Goal: Task Accomplishment & Management: Manage account settings

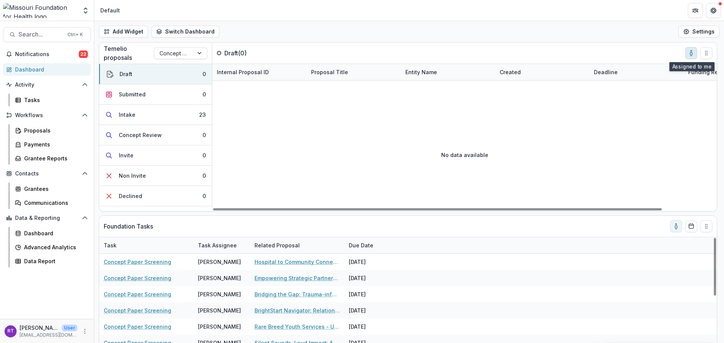
click at [690, 56] on button "toggle-assigned-to-me" at bounding box center [691, 53] width 12 height 12
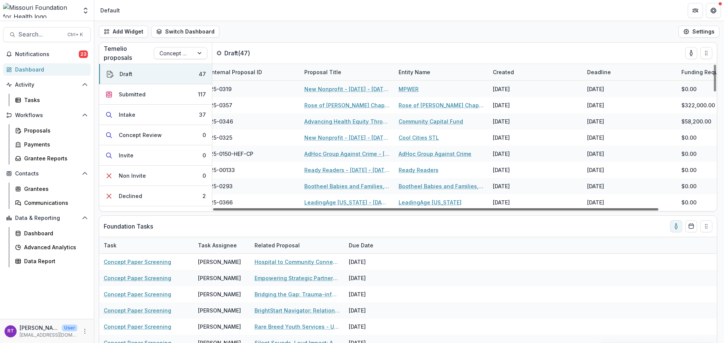
scroll to position [113, 0]
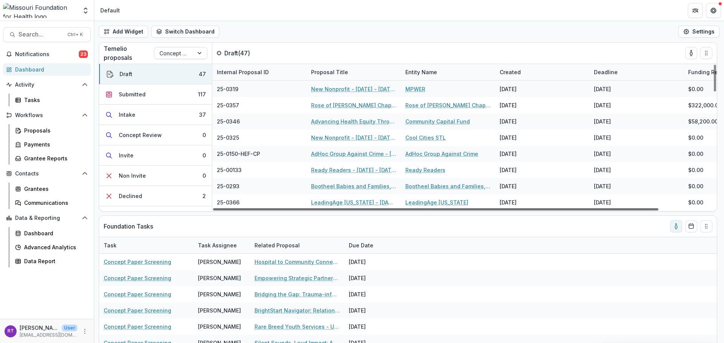
drag, startPoint x: 471, startPoint y: 210, endPoint x: 460, endPoint y: 205, distance: 11.7
click at [460, 208] on div at bounding box center [435, 209] width 445 height 2
click at [368, 121] on link "Advancing Health Equity Through Parent Voice and Advocacy" at bounding box center [353, 122] width 85 height 8
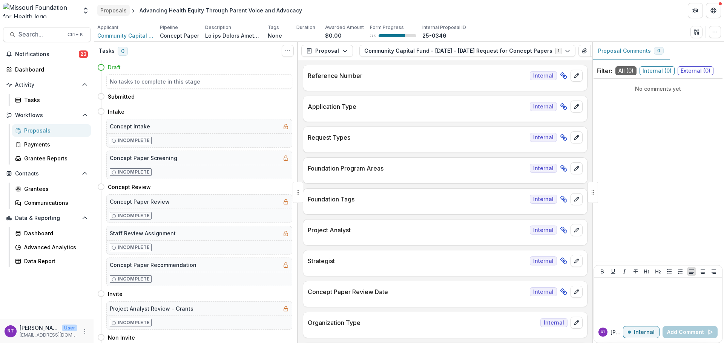
click at [119, 12] on div "Proposals" at bounding box center [113, 10] width 26 height 8
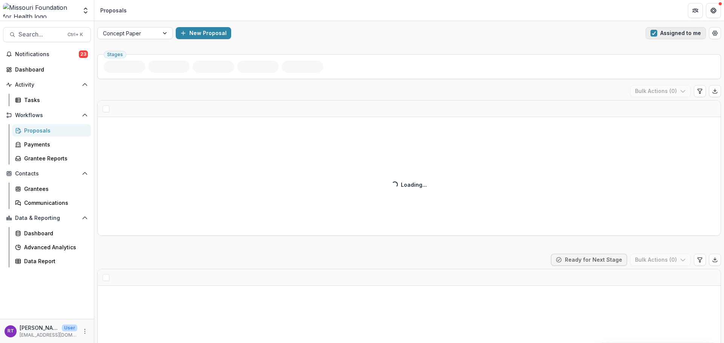
click at [656, 38] on button "Assigned to me" at bounding box center [675, 33] width 60 height 12
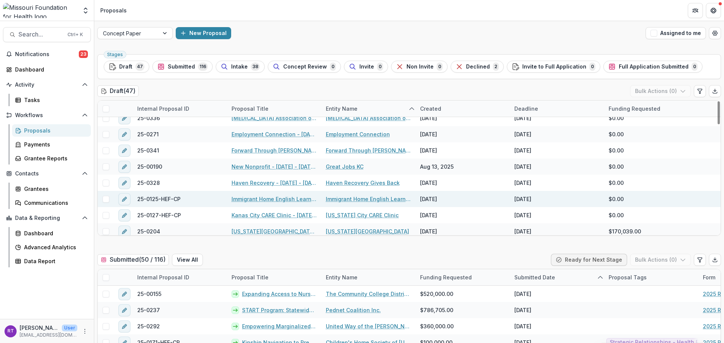
scroll to position [191, 0]
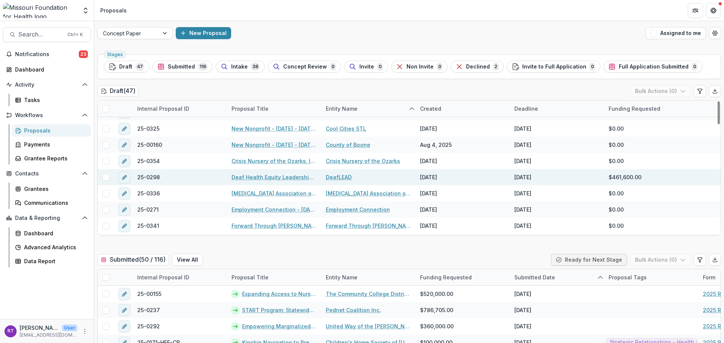
click at [291, 176] on link "Deaf Health Equity Leadership Initiative: Amplifying Deaf Leadership to Advance…" at bounding box center [273, 177] width 85 height 8
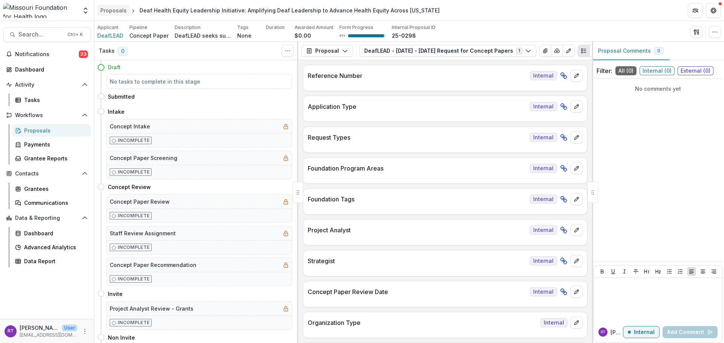
click at [112, 9] on div "Proposals" at bounding box center [113, 10] width 26 height 8
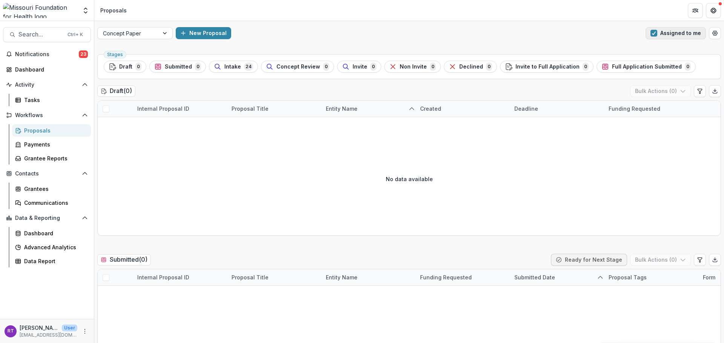
click at [683, 34] on button "Assigned to me" at bounding box center [675, 33] width 60 height 12
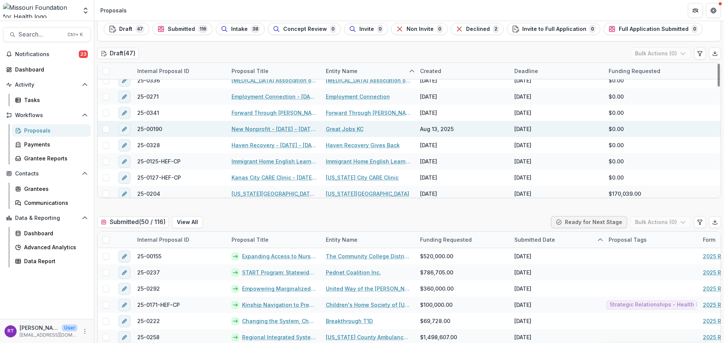
scroll to position [191, 0]
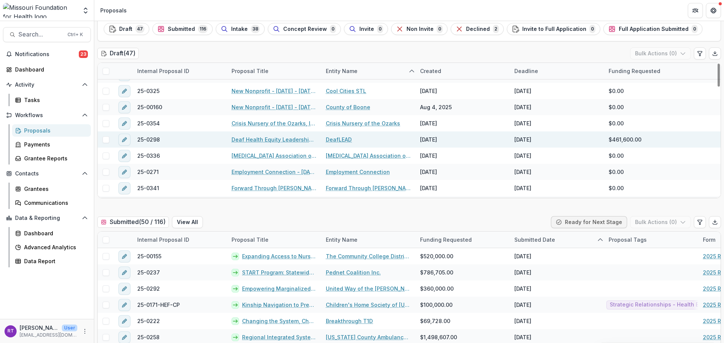
click at [288, 139] on link "Deaf Health Equity Leadership Initiative: Amplifying Deaf Leadership to Advance…" at bounding box center [273, 140] width 85 height 8
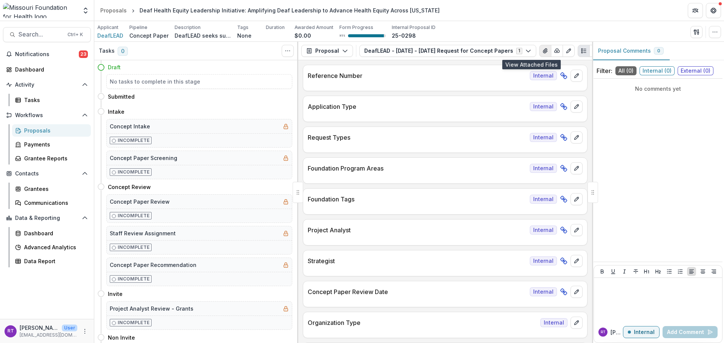
click at [542, 49] on icon "View Attached Files" at bounding box center [545, 51] width 6 height 6
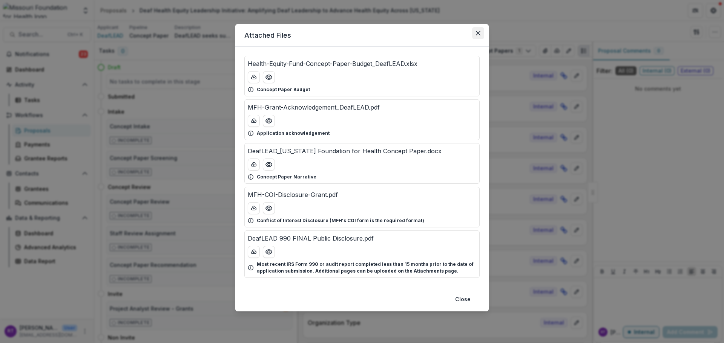
click at [480, 34] on button "Close" at bounding box center [478, 33] width 12 height 12
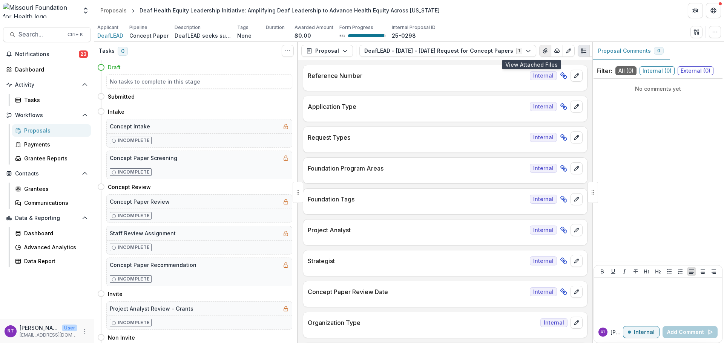
click at [539, 51] on button "View Attached Files" at bounding box center [545, 51] width 12 height 12
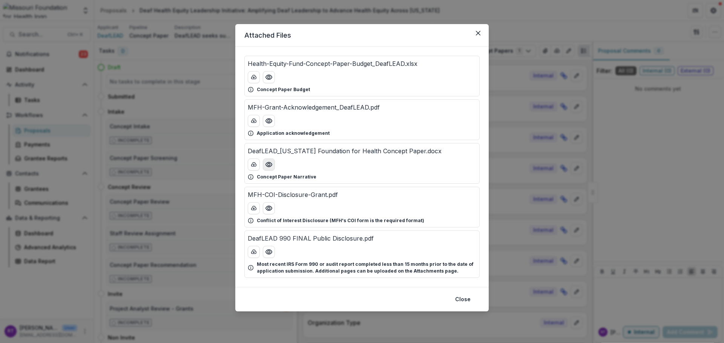
click at [266, 167] on icon "Preview DeafLEAD_Missouri Foundation for Health Concept Paper.docx" at bounding box center [269, 165] width 8 height 8
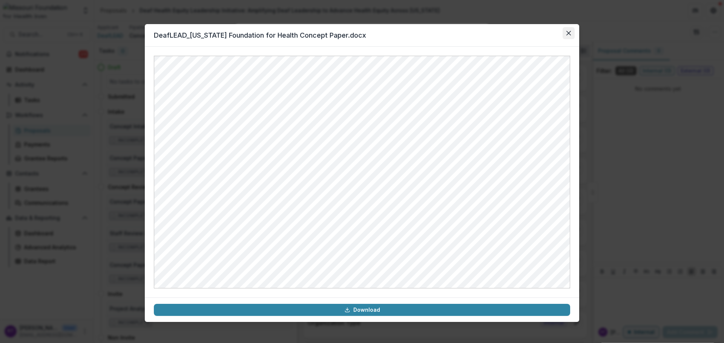
click at [571, 31] on button "Close" at bounding box center [568, 33] width 12 height 12
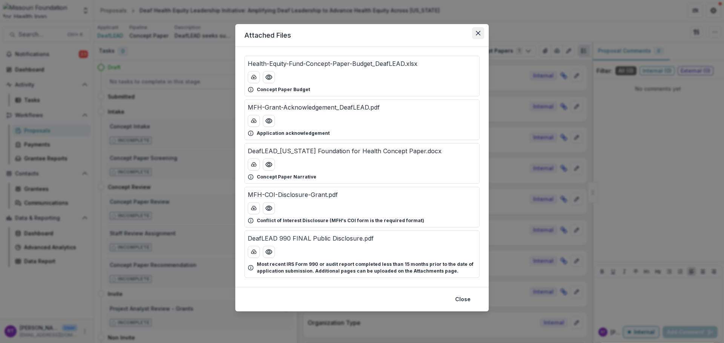
click at [474, 37] on button "Close" at bounding box center [478, 33] width 12 height 12
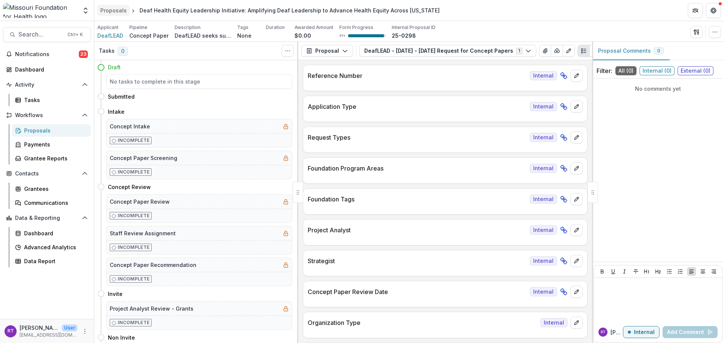
click at [107, 8] on div "Proposals" at bounding box center [113, 10] width 26 height 8
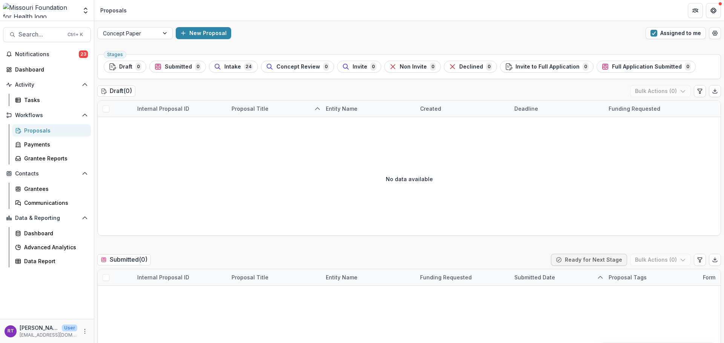
click at [669, 37] on button "Assigned to me" at bounding box center [675, 33] width 60 height 12
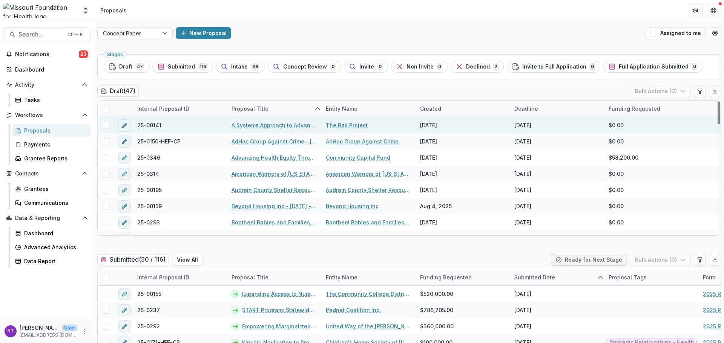
click at [293, 127] on link "A Systems Approach to Advancing Health Equity in [GEOGRAPHIC_DATA]" at bounding box center [273, 125] width 85 height 8
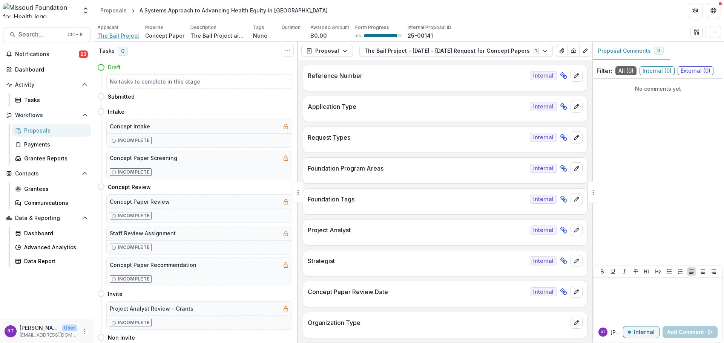
click at [116, 35] on span "The Bail Project" at bounding box center [118, 36] width 42 height 8
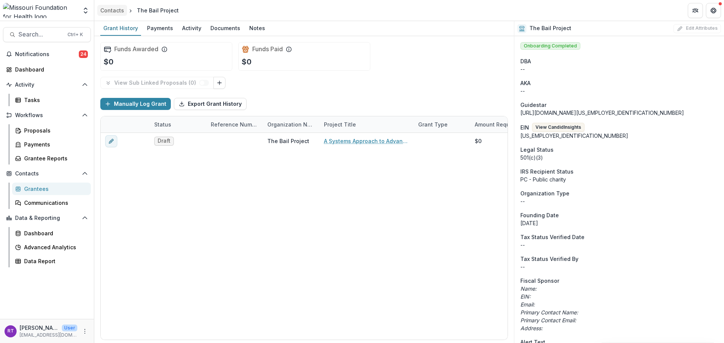
click at [117, 12] on div "Contacts" at bounding box center [112, 10] width 24 height 8
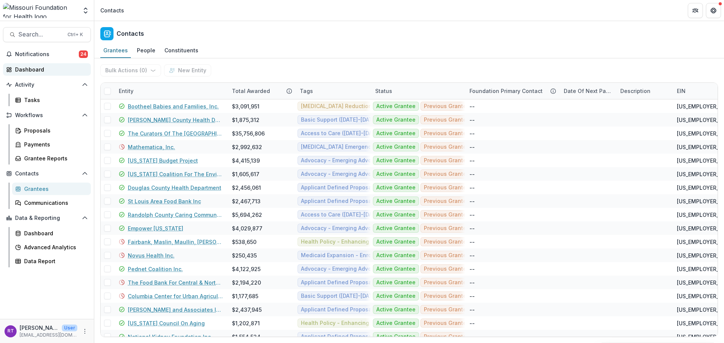
click at [40, 64] on link "Dashboard" at bounding box center [47, 69] width 88 height 12
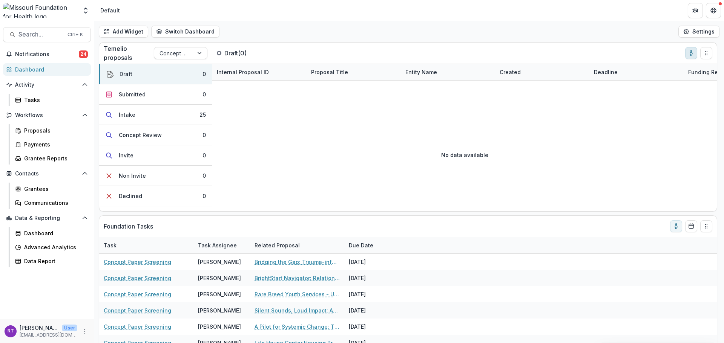
click at [693, 52] on icon "toggle-assigned-to-me" at bounding box center [691, 53] width 6 height 6
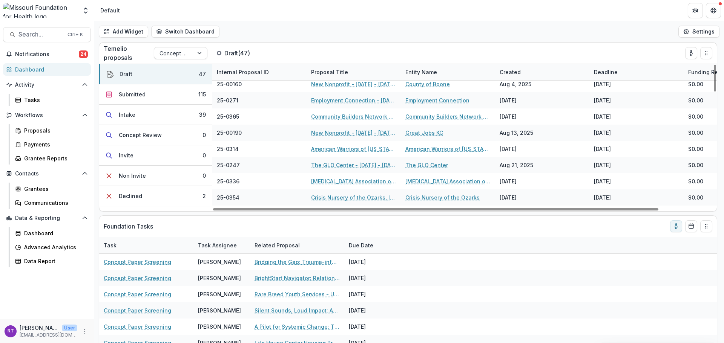
scroll to position [301, 0]
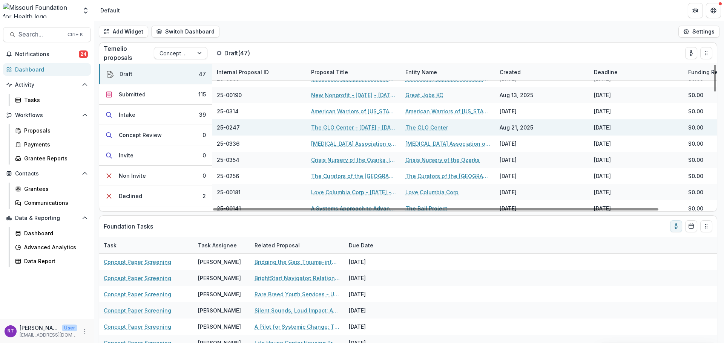
click at [356, 126] on link "The GLO Center - 2025 - 2025 Request for Concept Papers" at bounding box center [353, 128] width 85 height 8
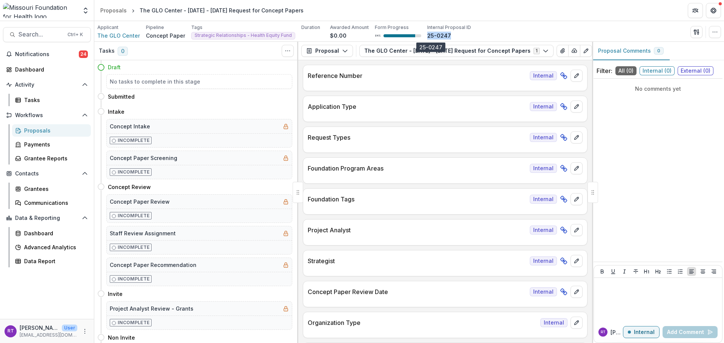
drag, startPoint x: 443, startPoint y: 36, endPoint x: 419, endPoint y: 36, distance: 23.7
click at [427, 36] on div "25-0247" at bounding box center [449, 36] width 44 height 8
click at [43, 52] on span "Notifications" at bounding box center [47, 54] width 64 height 6
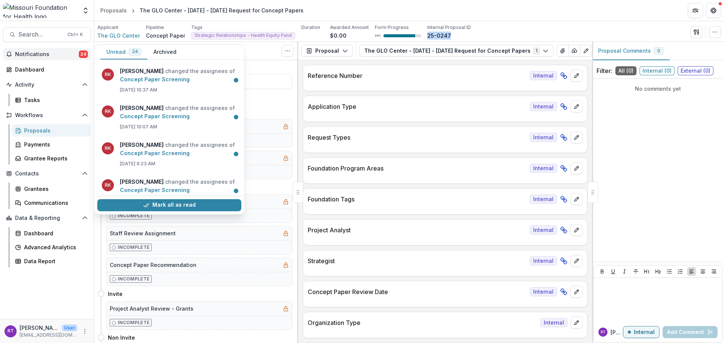
click at [38, 133] on div "Proposals" at bounding box center [54, 131] width 61 height 8
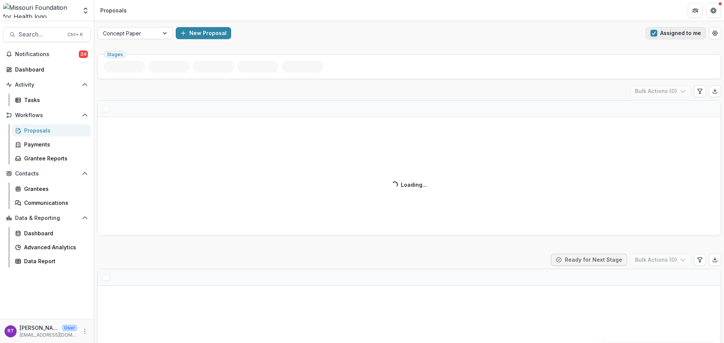
click at [666, 35] on button "Assigned to me" at bounding box center [675, 33] width 60 height 12
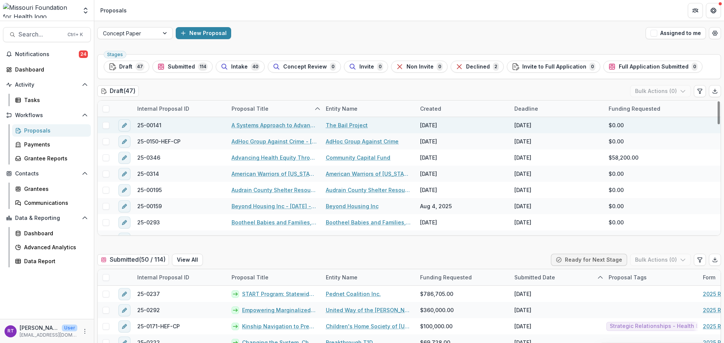
click at [292, 123] on link "A Systems Approach to Advancing Health Equity in [GEOGRAPHIC_DATA]" at bounding box center [273, 125] width 85 height 8
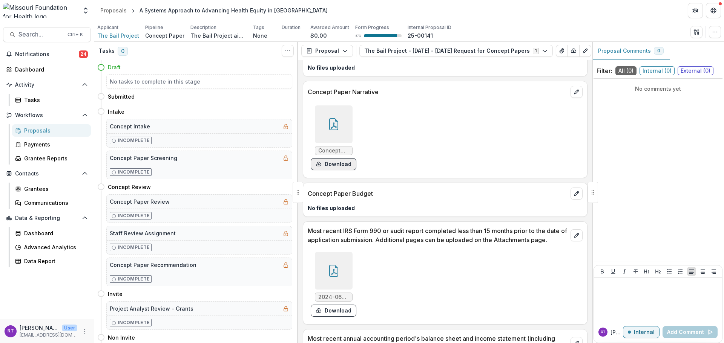
scroll to position [1845, 0]
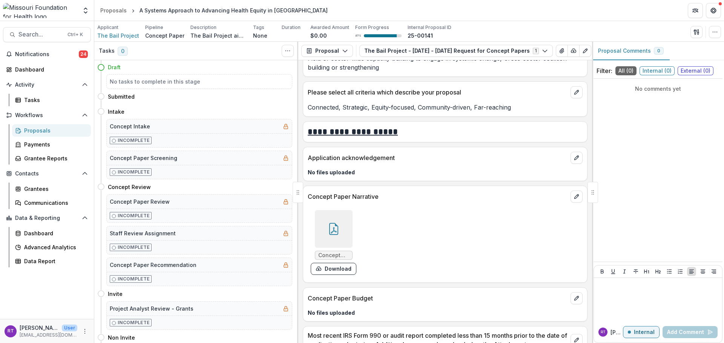
click at [340, 235] on div at bounding box center [334, 229] width 38 height 38
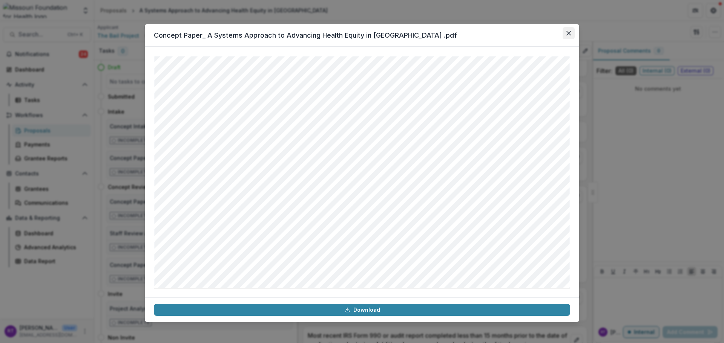
click at [567, 36] on button "Close" at bounding box center [568, 33] width 12 height 12
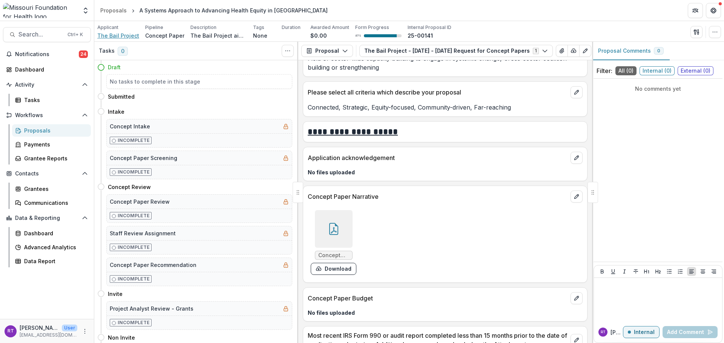
click at [117, 32] on span "The Bail Project" at bounding box center [118, 36] width 42 height 8
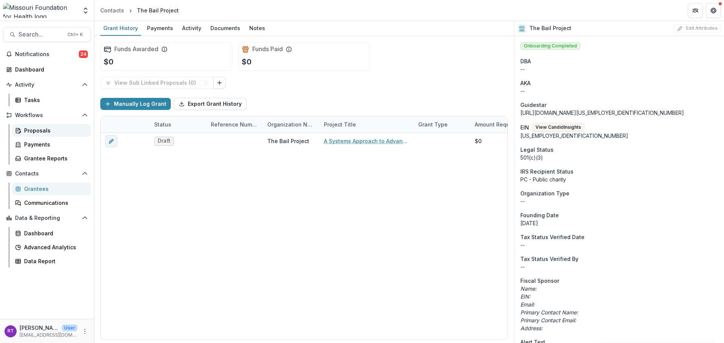
click at [38, 131] on div "Proposals" at bounding box center [54, 131] width 61 height 8
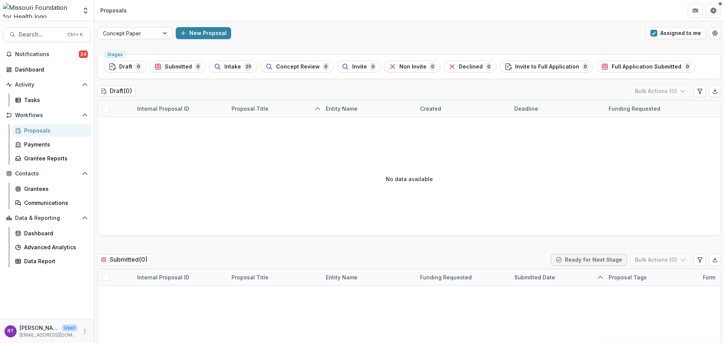
click at [672, 27] on div "Concept Paper New Proposal Assigned to me" at bounding box center [408, 33] width 629 height 24
click at [668, 32] on button "Assigned to me" at bounding box center [675, 33] width 60 height 12
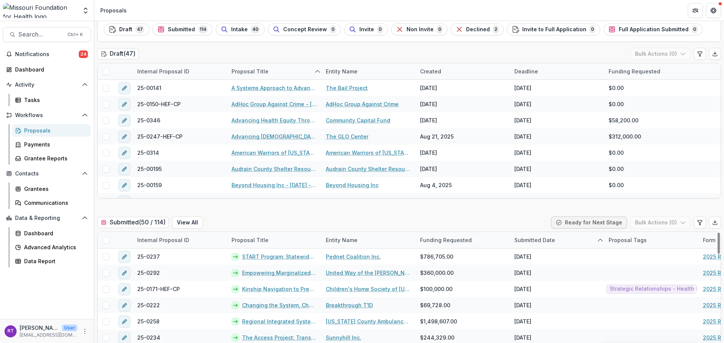
scroll to position [38, 0]
click at [200, 222] on button "View All" at bounding box center [187, 222] width 31 height 12
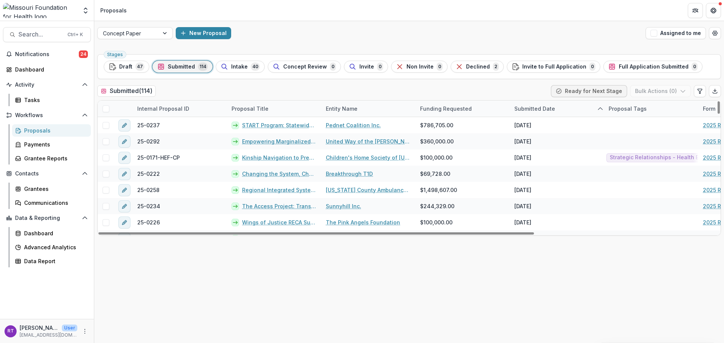
click at [411, 37] on div "New Proposal" at bounding box center [409, 33] width 467 height 12
click at [239, 67] on span "Intake" at bounding box center [239, 67] width 17 height 6
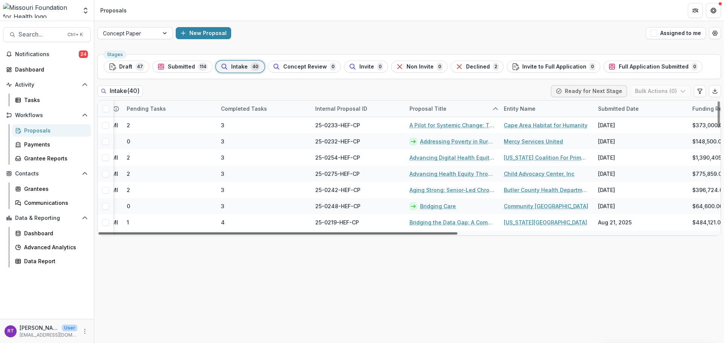
scroll to position [0, 109]
drag, startPoint x: 446, startPoint y: 234, endPoint x: 508, endPoint y: 235, distance: 62.6
click at [457, 235] on div at bounding box center [277, 234] width 359 height 2
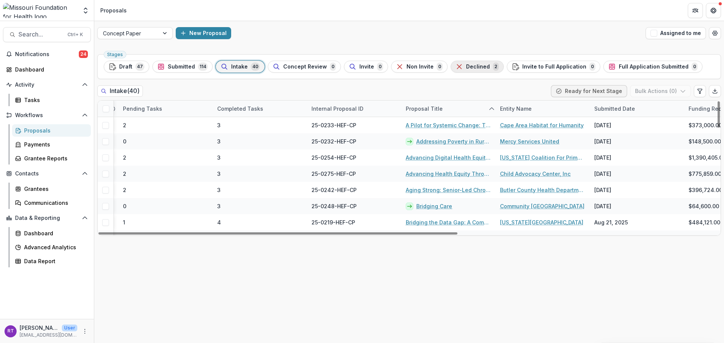
click at [466, 69] on span "Declined" at bounding box center [478, 67] width 24 height 6
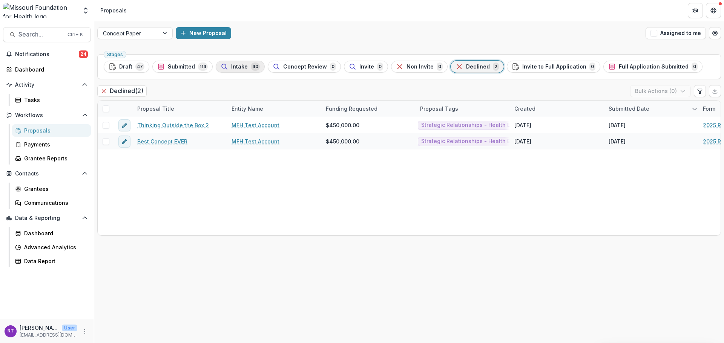
click at [231, 64] on span "Intake" at bounding box center [239, 67] width 17 height 6
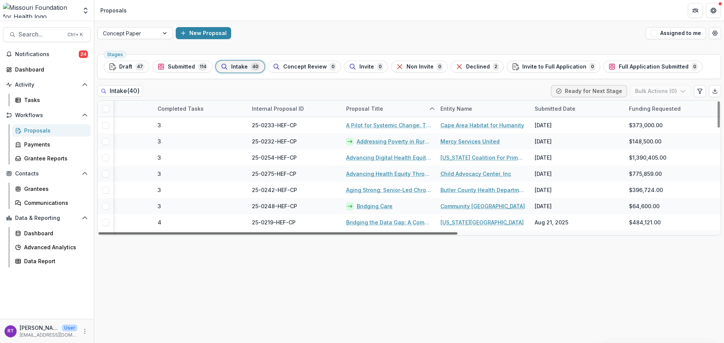
scroll to position [0, 170]
drag, startPoint x: 448, startPoint y: 234, endPoint x: 546, endPoint y: 236, distance: 98.0
click at [457, 235] on div at bounding box center [277, 234] width 359 height 2
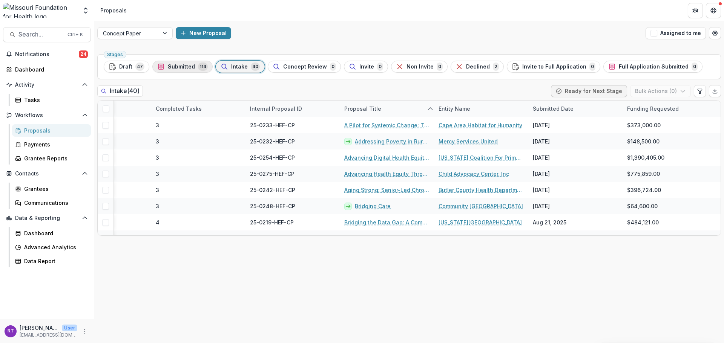
click at [176, 70] on div "Submitted 114" at bounding box center [182, 67] width 50 height 8
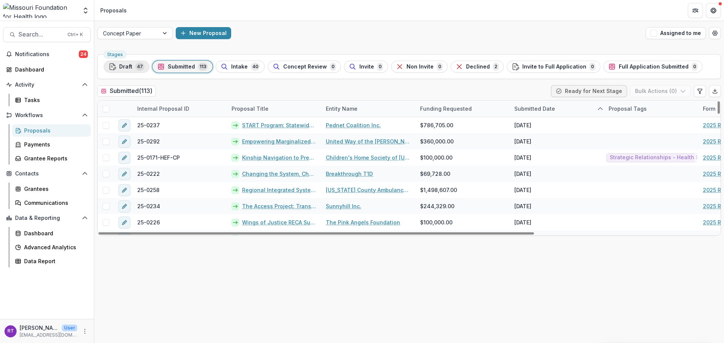
click at [135, 68] on span "47" at bounding box center [139, 67] width 9 height 8
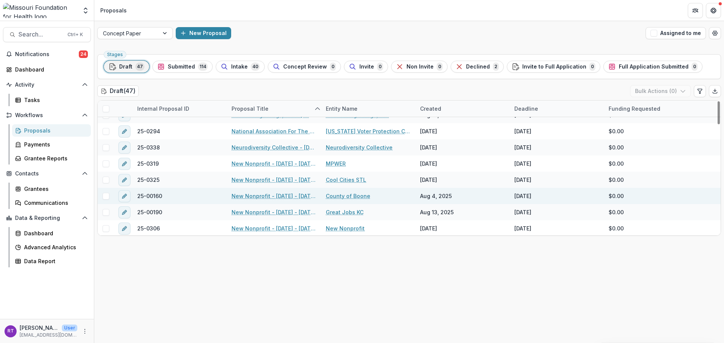
scroll to position [452, 0]
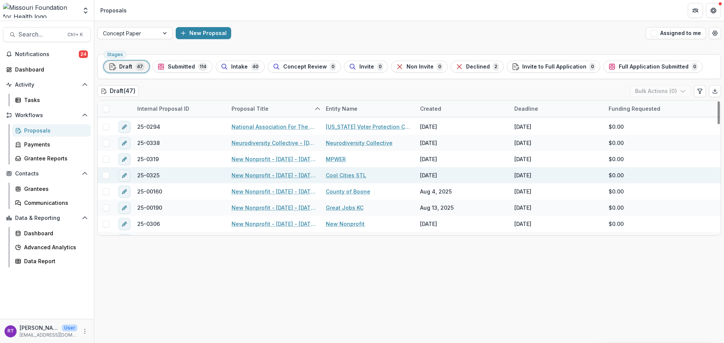
click at [350, 178] on link "Cool Cities STL" at bounding box center [346, 175] width 40 height 8
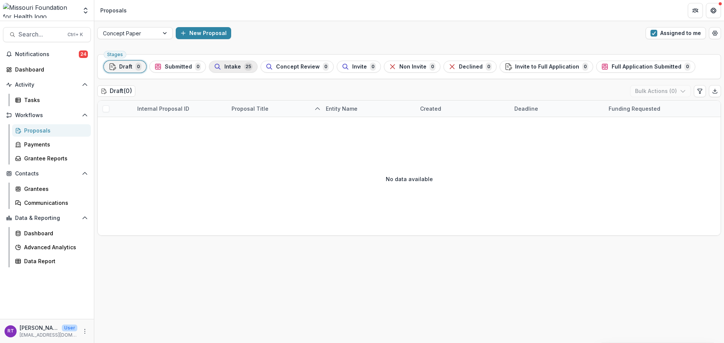
click at [232, 65] on span "Intake" at bounding box center [232, 67] width 17 height 6
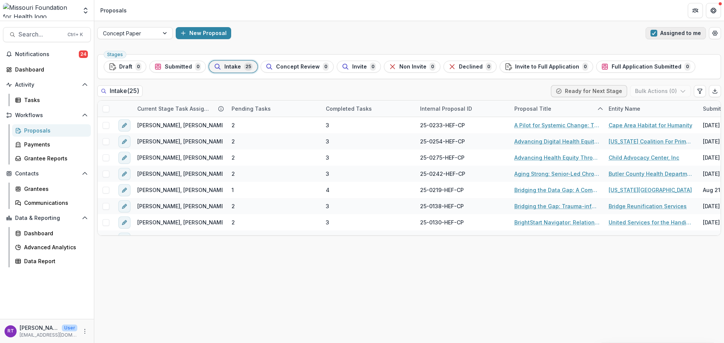
click at [696, 33] on button "Assigned to me" at bounding box center [675, 33] width 60 height 12
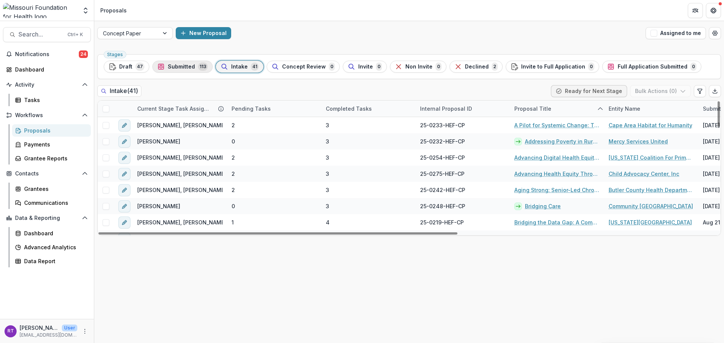
click at [182, 65] on span "Submitted" at bounding box center [181, 67] width 27 height 6
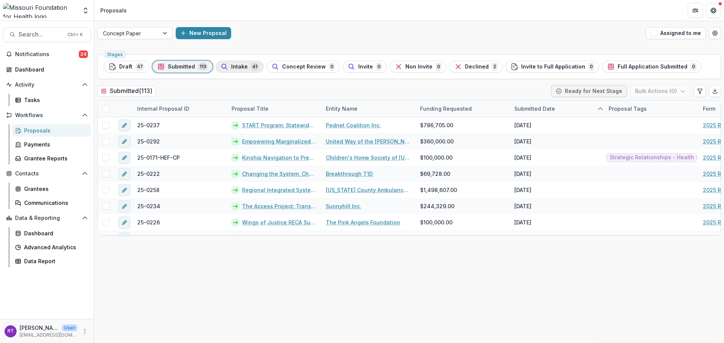
click at [235, 66] on span "Intake" at bounding box center [239, 67] width 17 height 6
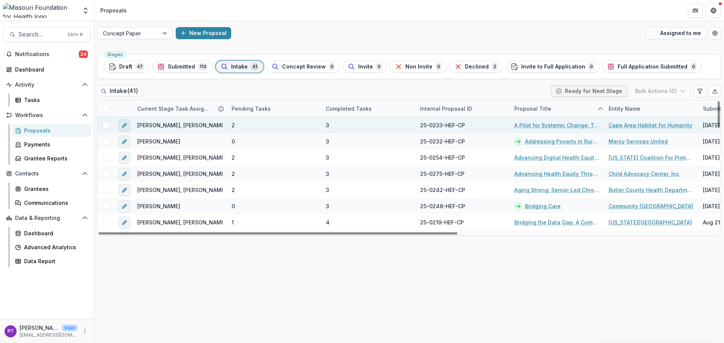
click at [122, 125] on icon "edit" at bounding box center [124, 125] width 6 height 6
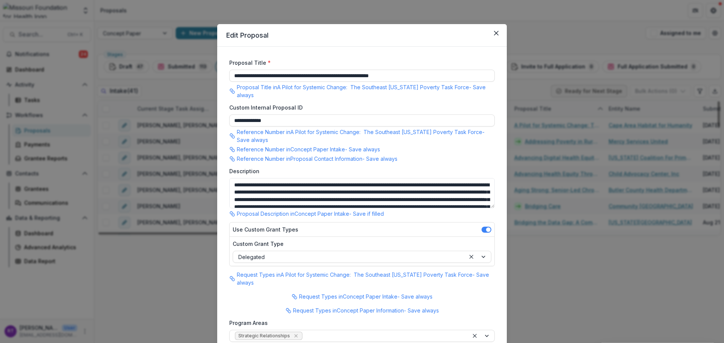
type input "********"
click at [494, 32] on icon "Close" at bounding box center [496, 33] width 5 height 5
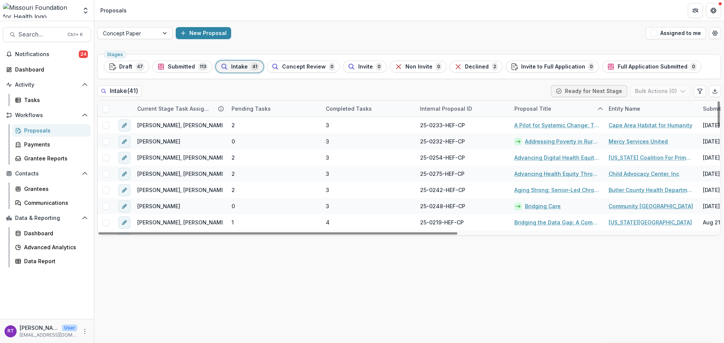
click at [105, 109] on span at bounding box center [105, 109] width 7 height 7
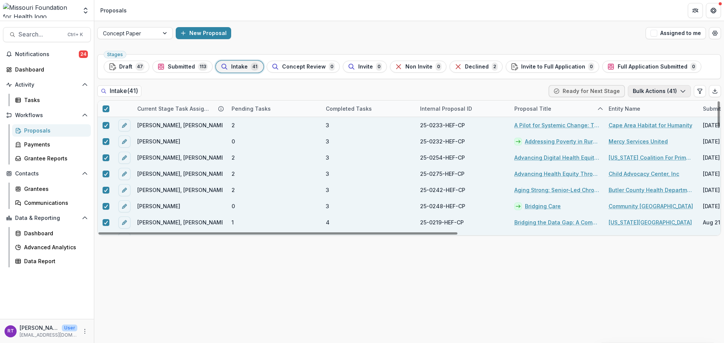
click at [660, 92] on button "Bulk Actions ( 41 )" at bounding box center [658, 91] width 63 height 12
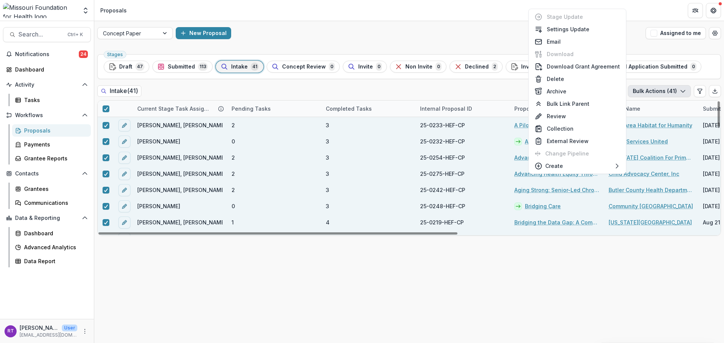
click at [102, 110] on div at bounding box center [106, 109] width 16 height 16
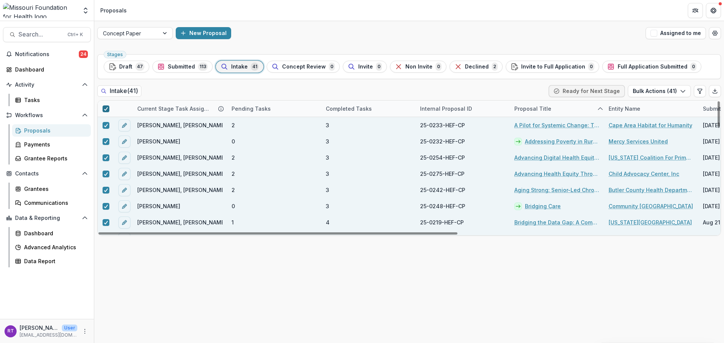
click at [107, 109] on icon at bounding box center [106, 109] width 5 height 4
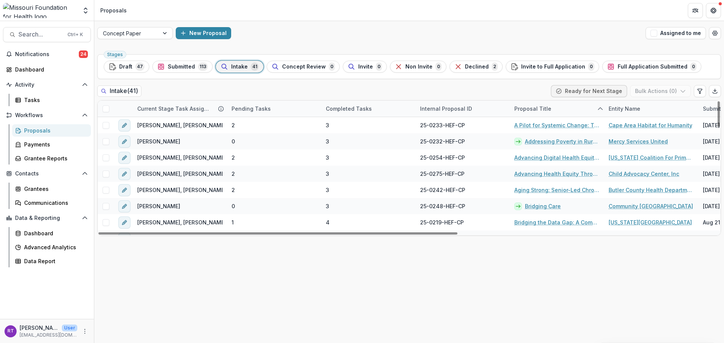
click at [183, 67] on span "Submitted" at bounding box center [181, 67] width 27 height 6
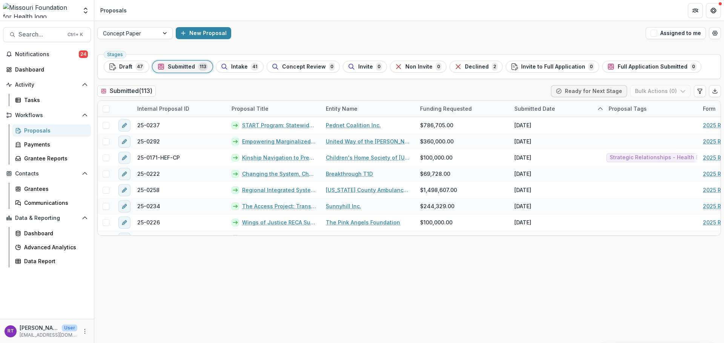
click at [125, 68] on span "Draft" at bounding box center [125, 67] width 13 height 6
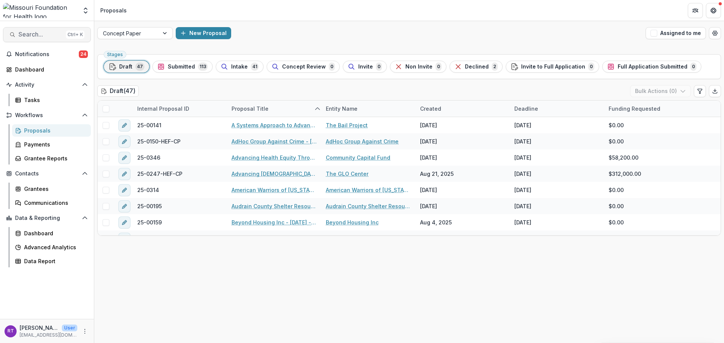
click at [33, 35] on span "Search..." at bounding box center [40, 34] width 44 height 7
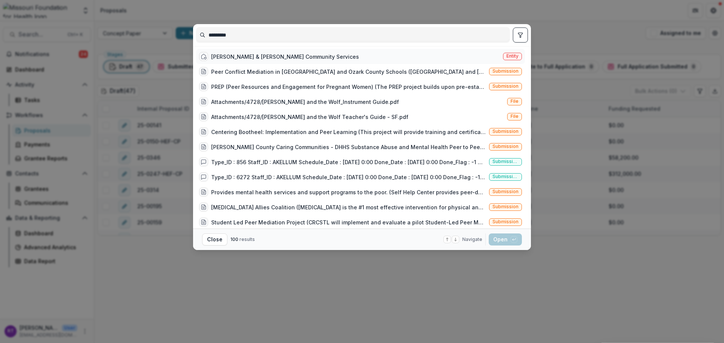
type input "*********"
click at [318, 55] on div "Peter & Paul Community Services Entity" at bounding box center [360, 56] width 329 height 15
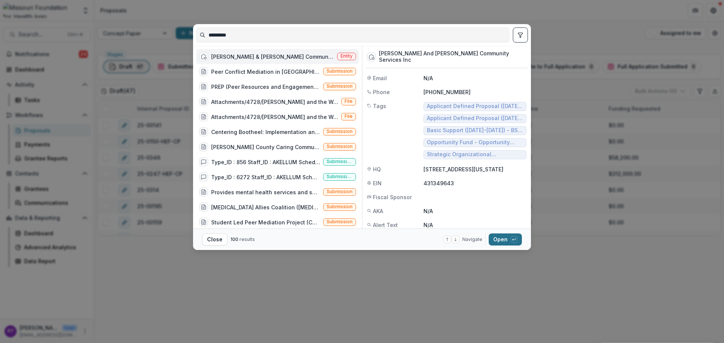
click at [503, 237] on button "Open with enter key" at bounding box center [504, 240] width 33 height 12
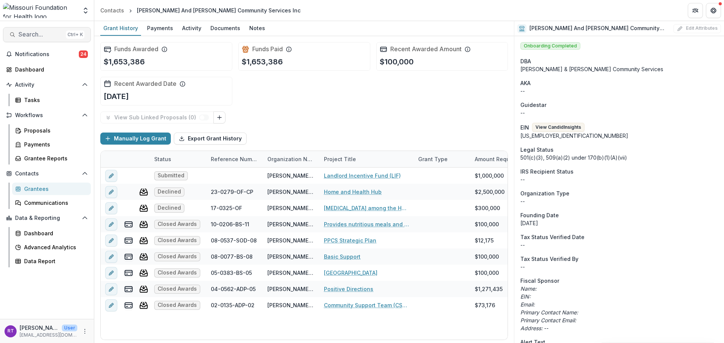
click at [45, 32] on span "Search..." at bounding box center [40, 34] width 44 height 7
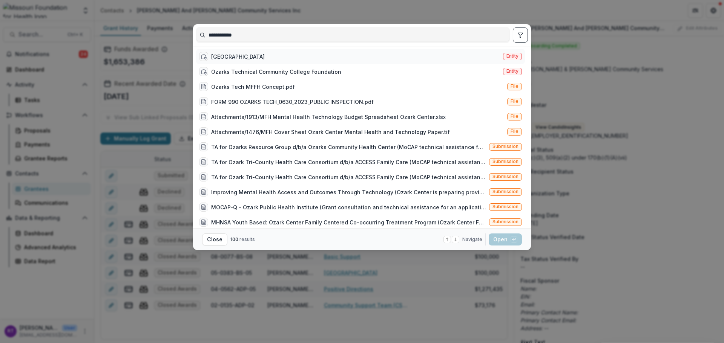
type input "**********"
click at [262, 56] on div "Ozarks Technical Community College" at bounding box center [238, 57] width 54 height 8
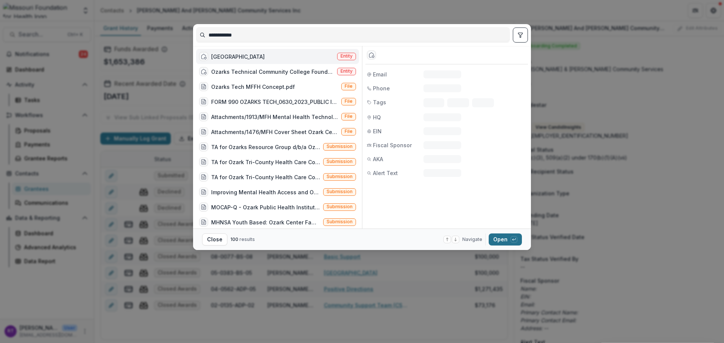
click at [514, 238] on icon "button" at bounding box center [513, 239] width 5 height 5
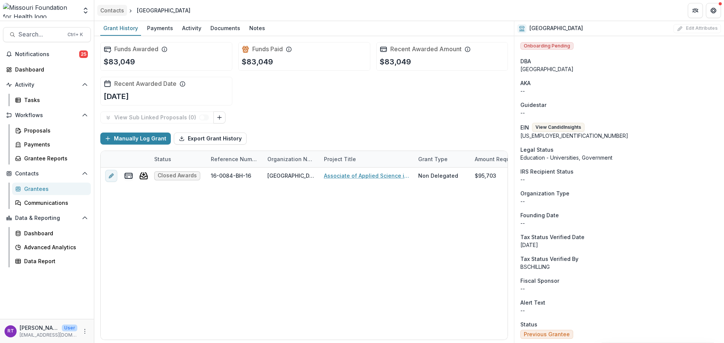
click at [109, 10] on div "Contacts" at bounding box center [112, 10] width 24 height 8
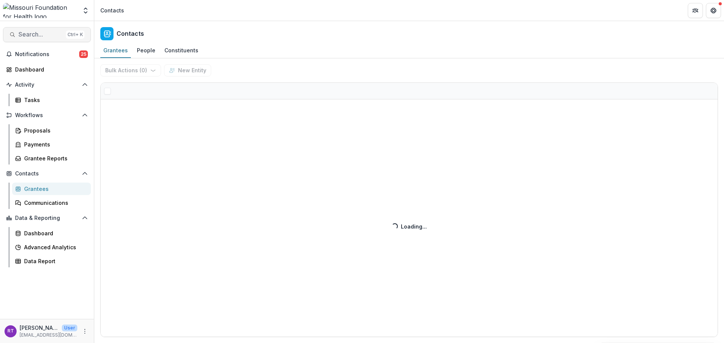
click at [47, 29] on button "Search... Ctrl + K" at bounding box center [47, 34] width 88 height 15
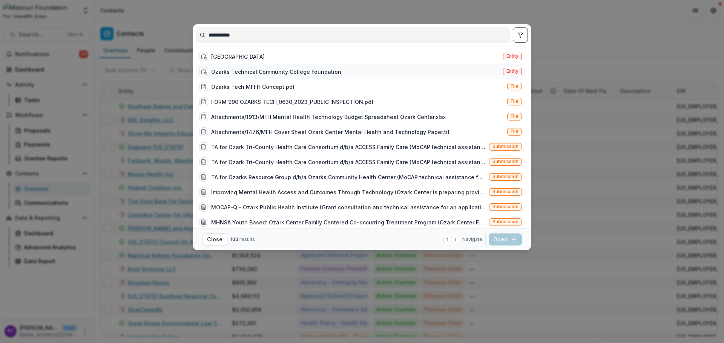
type input "**********"
click at [342, 70] on div "Ozarks Technical Community College Foundation Entity" at bounding box center [360, 71] width 329 height 15
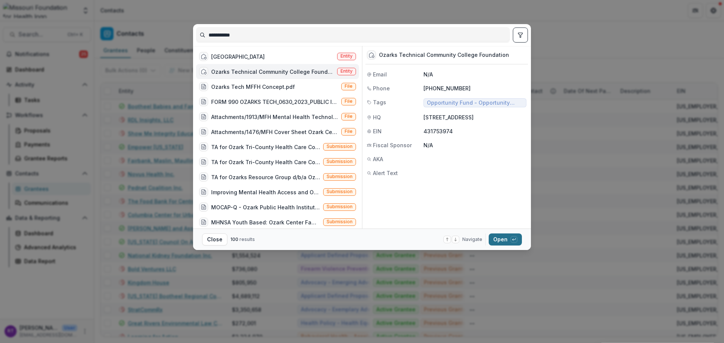
click at [499, 237] on button "Open with enter key" at bounding box center [504, 240] width 33 height 12
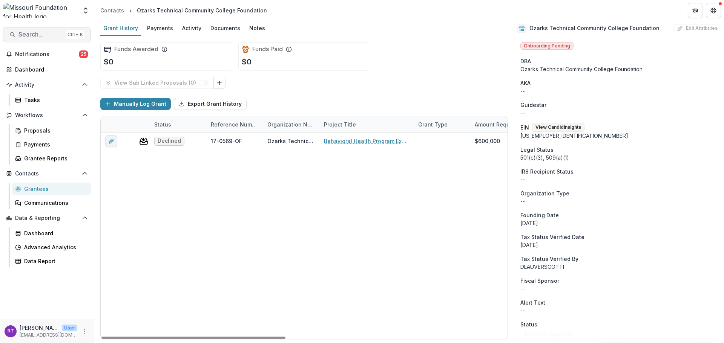
click at [48, 36] on span "Search..." at bounding box center [40, 34] width 44 height 7
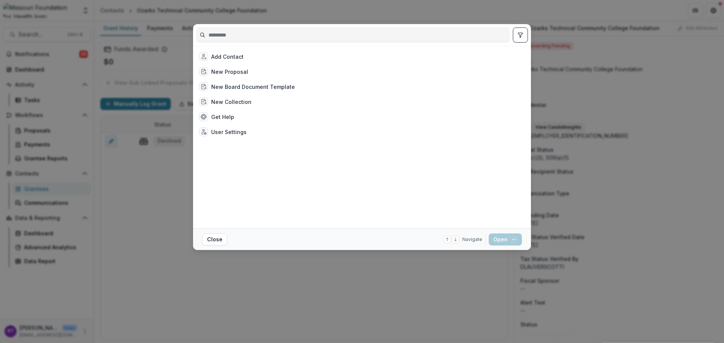
click at [493, 14] on div "Add Contact New Proposal New Board Document Template New Collection Get Help Us…" at bounding box center [362, 171] width 724 height 343
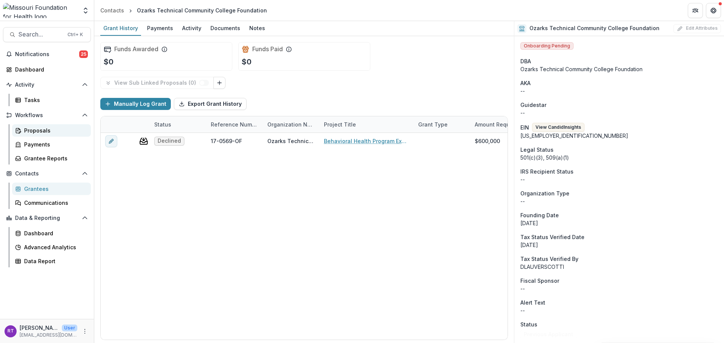
click at [47, 127] on div "Proposals" at bounding box center [54, 131] width 61 height 8
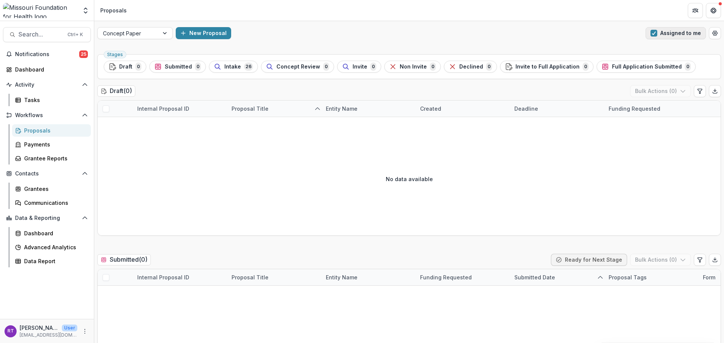
click at [671, 32] on button "Assigned to me" at bounding box center [675, 33] width 60 height 12
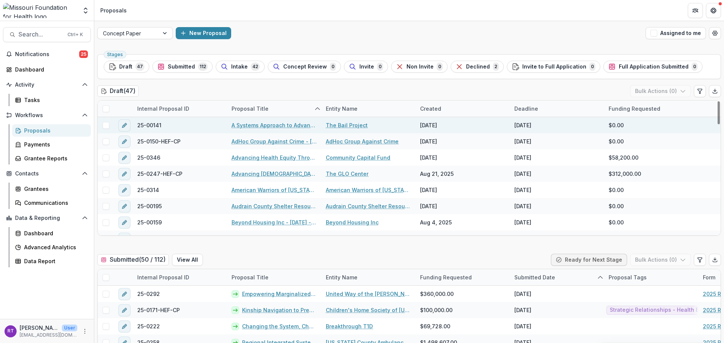
click at [350, 124] on link "The Bail Project" at bounding box center [347, 125] width 42 height 8
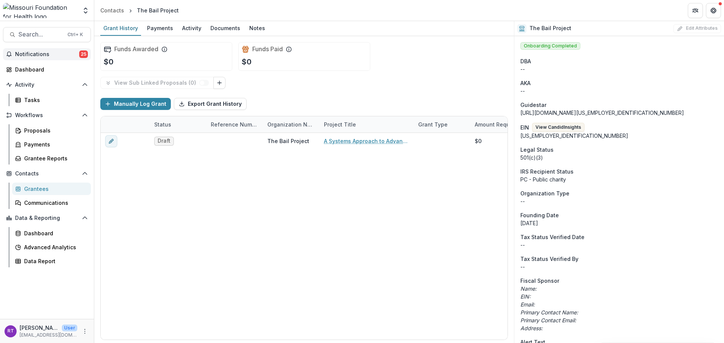
click at [39, 56] on span "Notifications" at bounding box center [47, 54] width 64 height 6
click at [323, 17] on header "Contacts The Bail Project" at bounding box center [408, 10] width 629 height 21
click at [49, 57] on span "Notifications" at bounding box center [47, 54] width 64 height 6
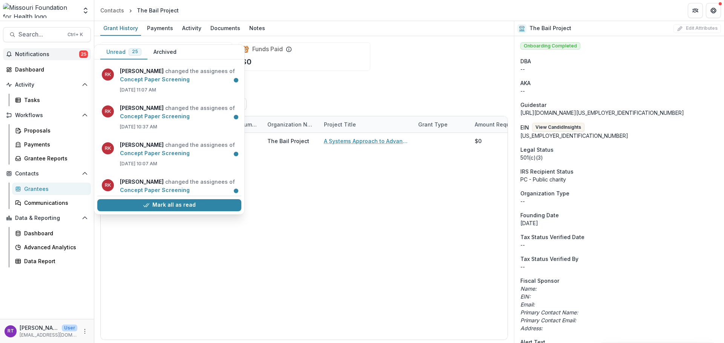
click at [306, 6] on header "Contacts The Bail Project" at bounding box center [408, 10] width 629 height 21
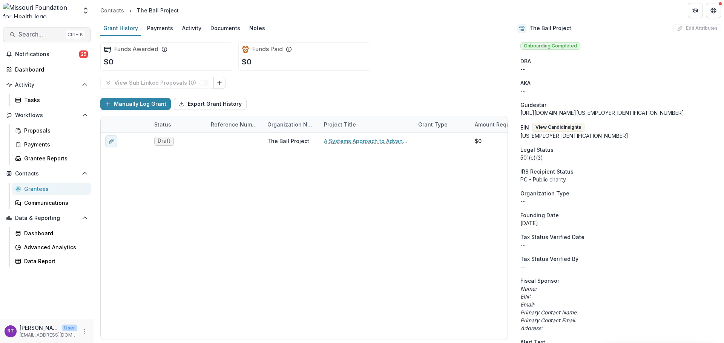
click at [43, 30] on button "Search... Ctrl + K" at bounding box center [47, 34] width 88 height 15
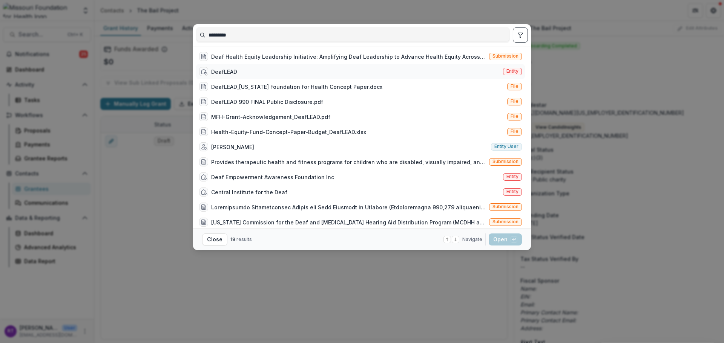
type input "*********"
click at [303, 76] on div "DeafLEAD Entity" at bounding box center [360, 71] width 329 height 15
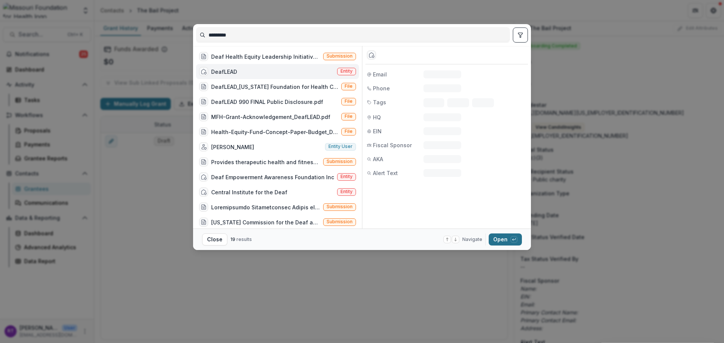
click at [505, 240] on button "Open with enter key" at bounding box center [504, 240] width 33 height 12
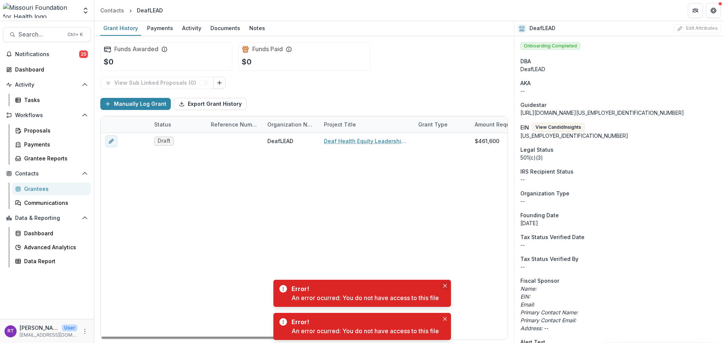
click at [445, 282] on button "Close" at bounding box center [444, 285] width 9 height 9
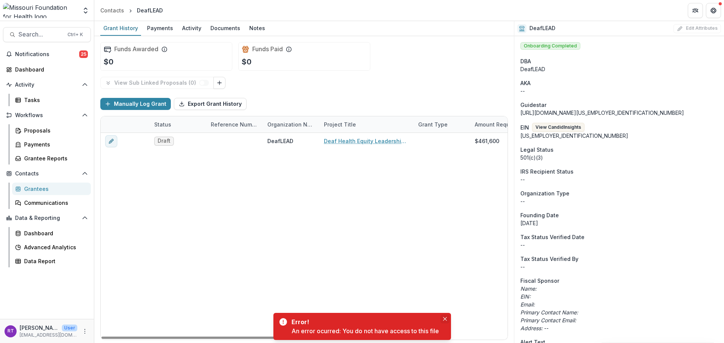
click at [447, 318] on icon "Close" at bounding box center [445, 319] width 4 height 4
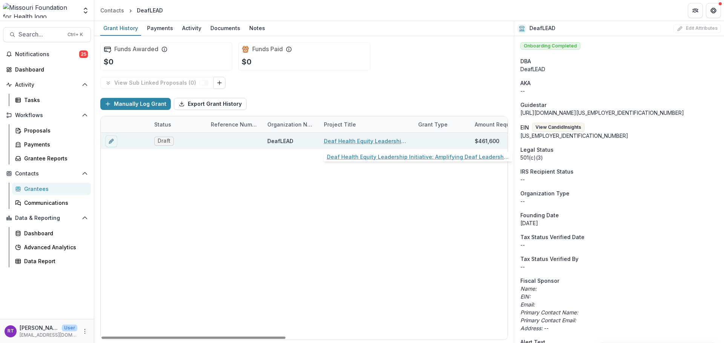
click at [353, 141] on link "Deaf Health Equity Leadership Initiative: Amplifying Deaf Leadership to Advance…" at bounding box center [366, 141] width 85 height 8
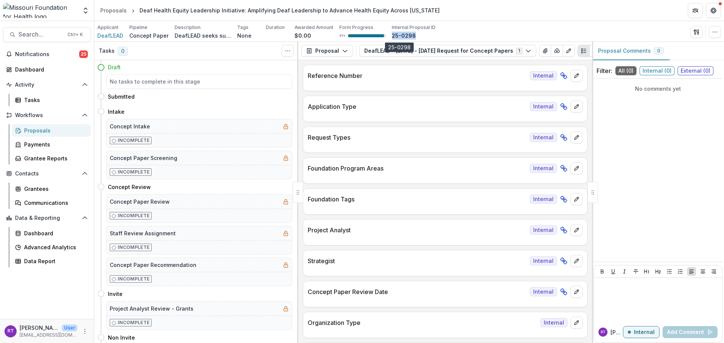
drag, startPoint x: 410, startPoint y: 35, endPoint x: 386, endPoint y: 34, distance: 23.4
click at [386, 34] on div "Applicant DeafLEAD Pipeline Concept Paper Description DeafLEAD seeks support fo…" at bounding box center [266, 31] width 338 height 15
copy p "25-0298"
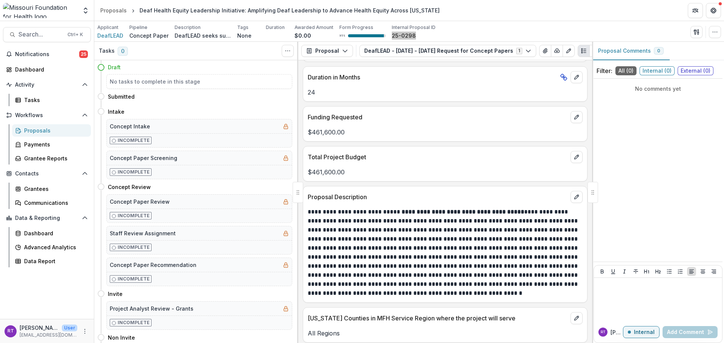
scroll to position [1620, 0]
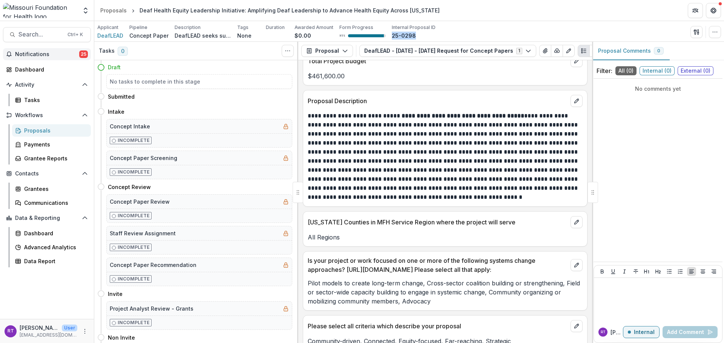
click at [41, 55] on span "Notifications" at bounding box center [47, 54] width 64 height 6
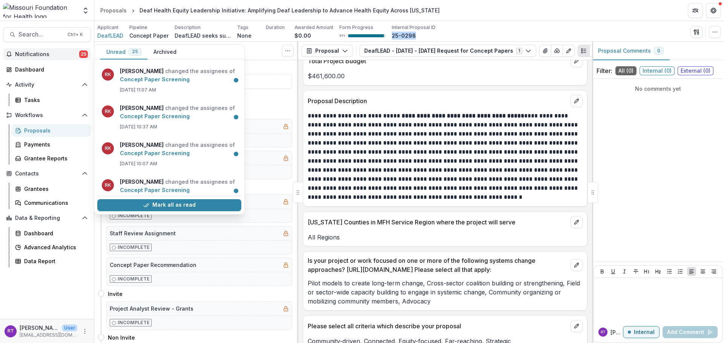
click at [468, 14] on header "Proposals Deaf Health Equity Leadership Initiative: Amplifying Deaf Leadership …" at bounding box center [408, 10] width 629 height 21
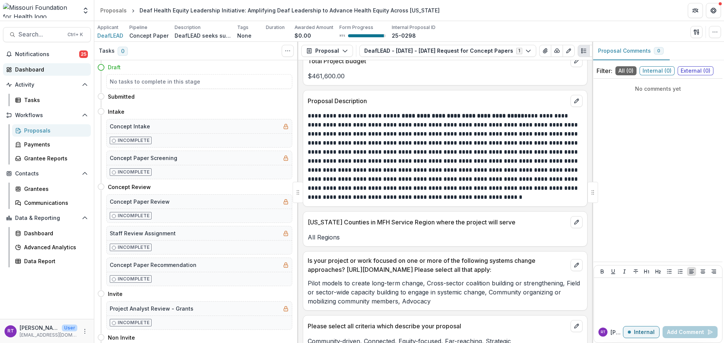
click at [38, 73] on div "Dashboard" at bounding box center [50, 70] width 70 height 8
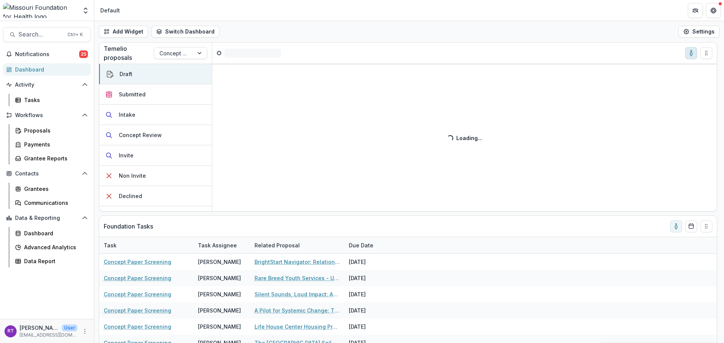
click at [690, 52] on button "toggle-assigned-to-me" at bounding box center [691, 53] width 12 height 12
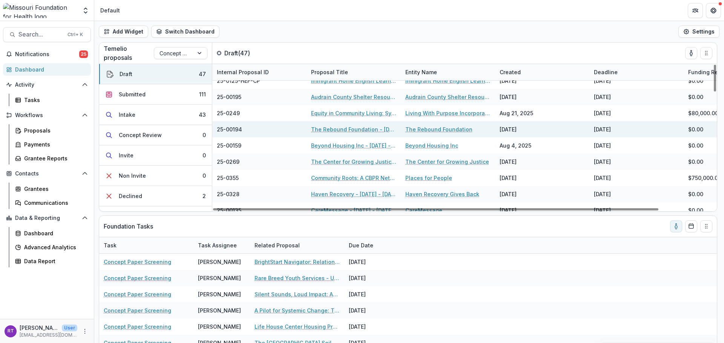
scroll to position [480, 0]
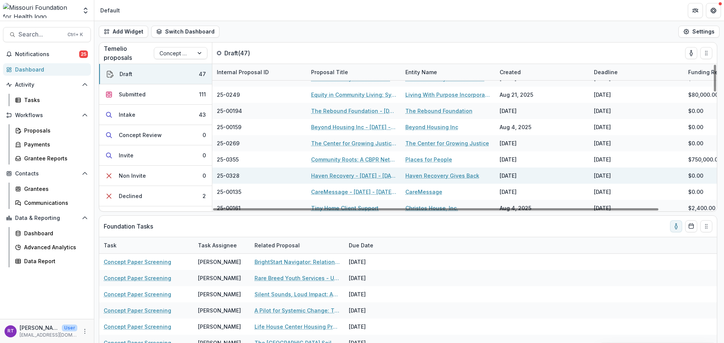
click at [464, 174] on link "Haven Recovery Gives Back" at bounding box center [442, 176] width 74 height 8
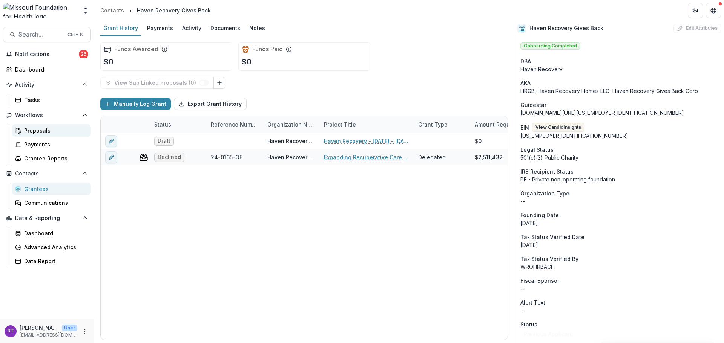
click at [42, 133] on div "Proposals" at bounding box center [54, 131] width 61 height 8
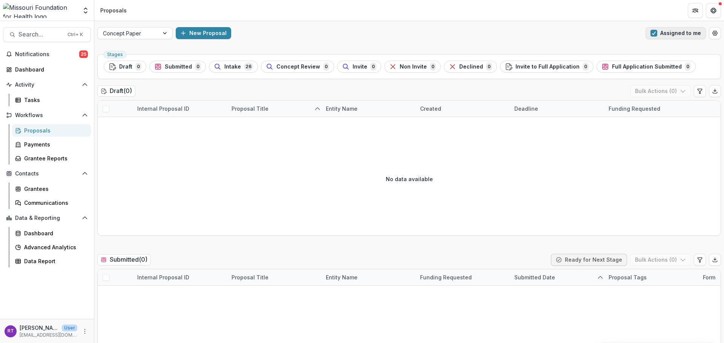
click at [691, 33] on button "Assigned to me" at bounding box center [675, 33] width 60 height 12
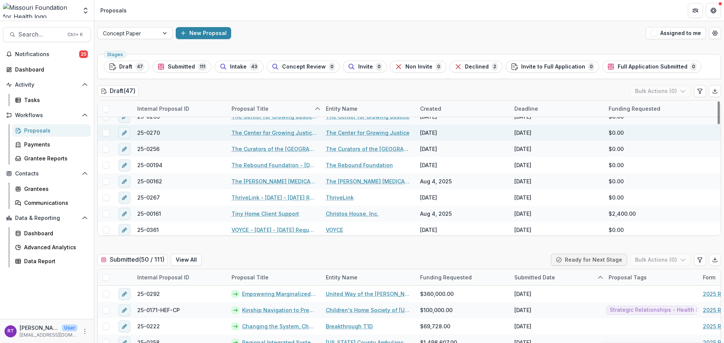
scroll to position [490, 0]
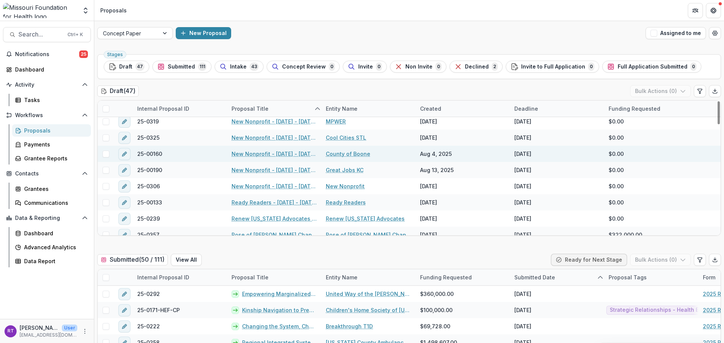
click at [360, 154] on link "County of Boone" at bounding box center [348, 154] width 44 height 8
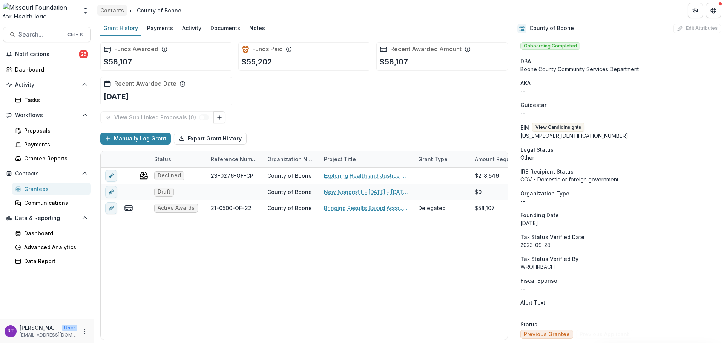
click at [115, 11] on div "Contacts" at bounding box center [112, 10] width 24 height 8
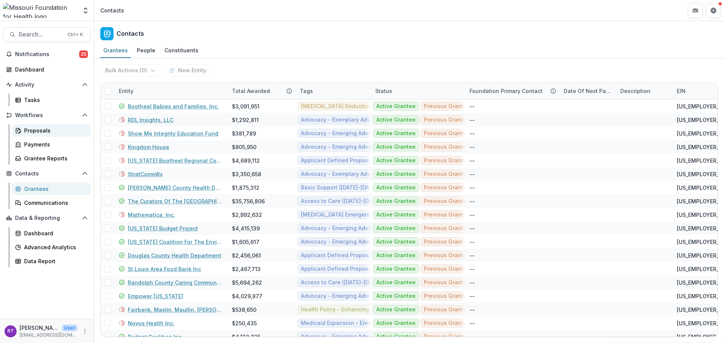
click at [47, 131] on div "Proposals" at bounding box center [54, 131] width 61 height 8
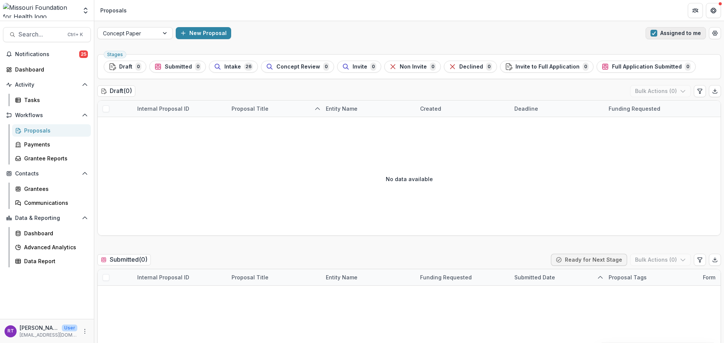
click at [676, 35] on button "Assigned to me" at bounding box center [675, 33] width 60 height 12
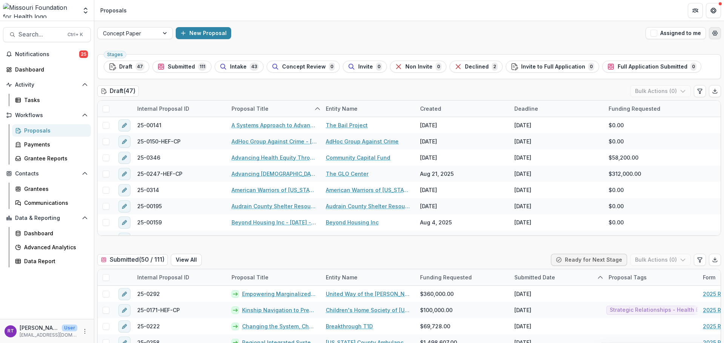
click at [715, 35] on icon "Open table manager" at bounding box center [714, 33] width 6 height 6
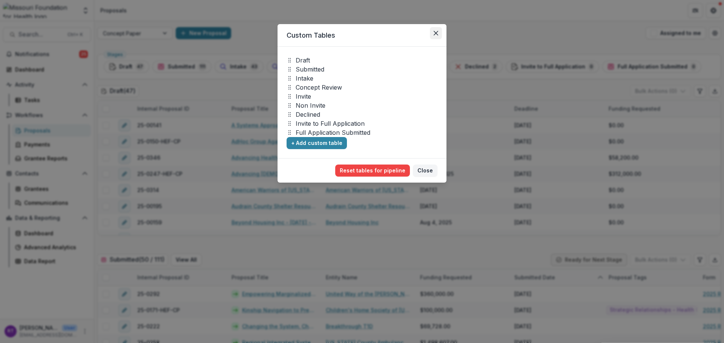
click at [437, 35] on icon "Close" at bounding box center [435, 33] width 5 height 5
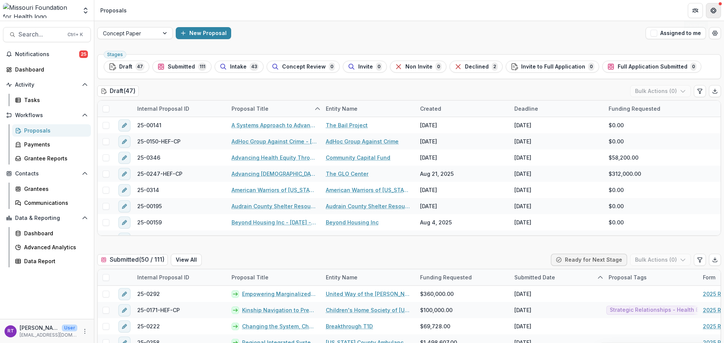
click at [710, 14] on button "Get Help" at bounding box center [712, 10] width 15 height 15
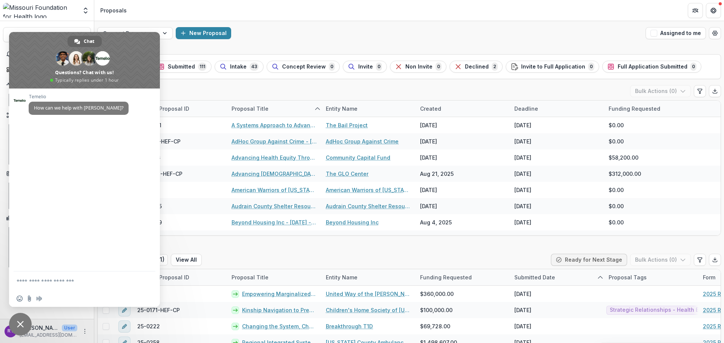
click at [298, 29] on div "New Proposal" at bounding box center [409, 33] width 467 height 12
click at [712, 9] on icon "Get Help" at bounding box center [713, 11] width 6 height 6
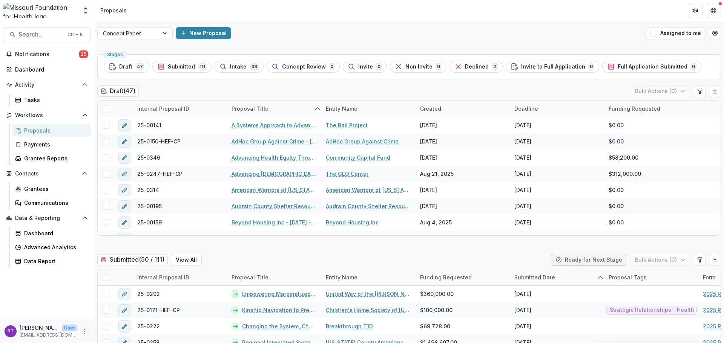
click at [81, 332] on button "More" at bounding box center [84, 331] width 9 height 9
click at [146, 313] on link "User Settings" at bounding box center [134, 315] width 81 height 12
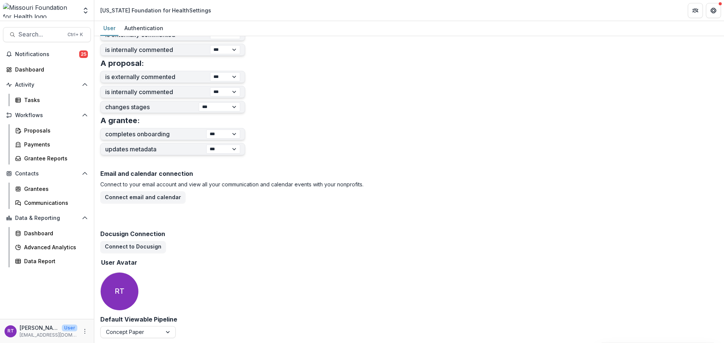
scroll to position [277, 0]
click at [154, 334] on div at bounding box center [131, 330] width 50 height 9
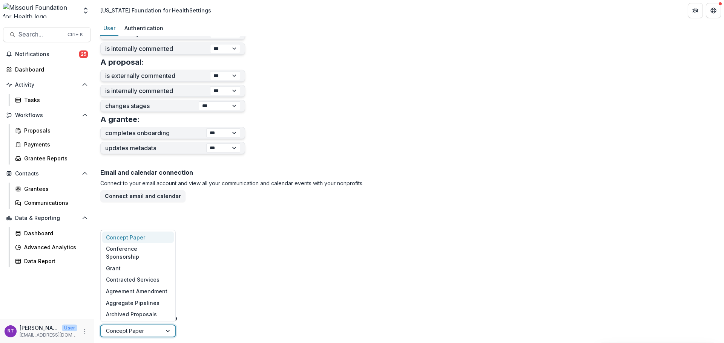
click at [309, 252] on div "Email and calendar connection Connect to your email account and view all your c…" at bounding box center [408, 240] width 617 height 149
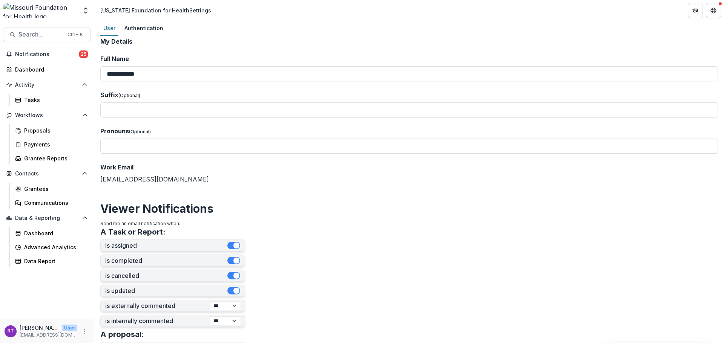
scroll to position [0, 0]
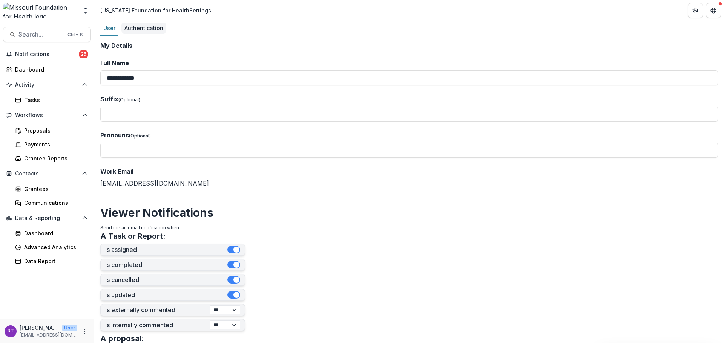
click at [140, 34] on link "Authentication" at bounding box center [143, 28] width 45 height 15
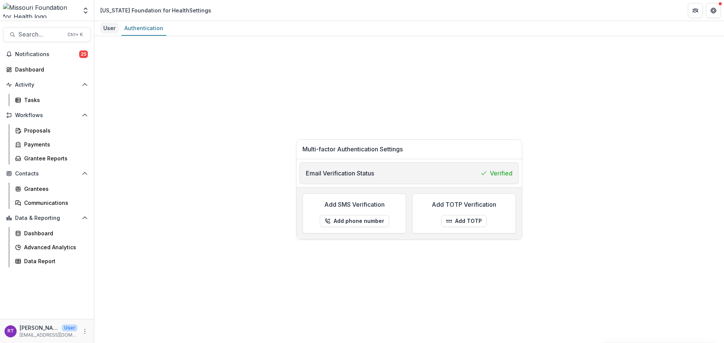
click at [111, 31] on div "User" at bounding box center [109, 28] width 18 height 11
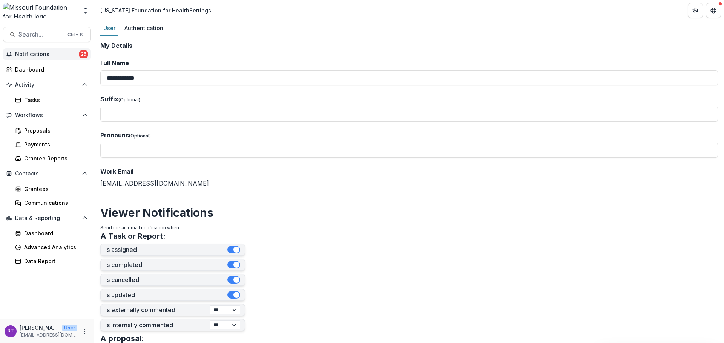
click at [55, 52] on span "Notifications" at bounding box center [47, 54] width 64 height 6
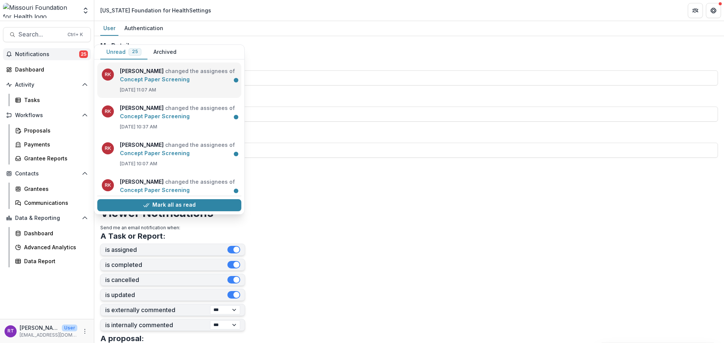
click at [190, 83] on link "Concept Paper Screening" at bounding box center [155, 79] width 70 height 6
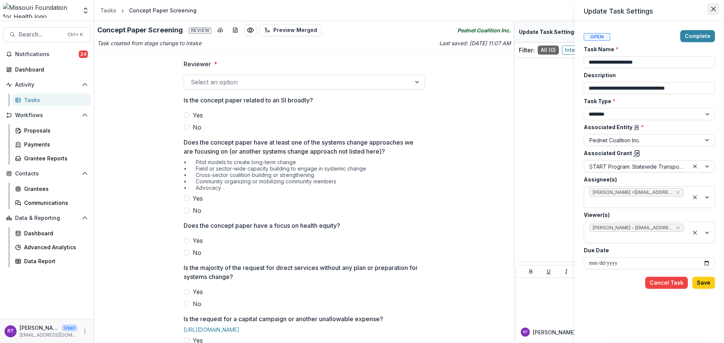
click at [711, 11] on icon "Close" at bounding box center [713, 9] width 5 height 5
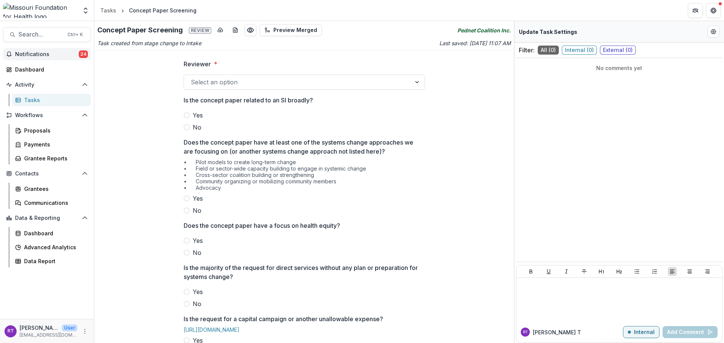
click at [47, 54] on span "Notifications" at bounding box center [47, 54] width 64 height 6
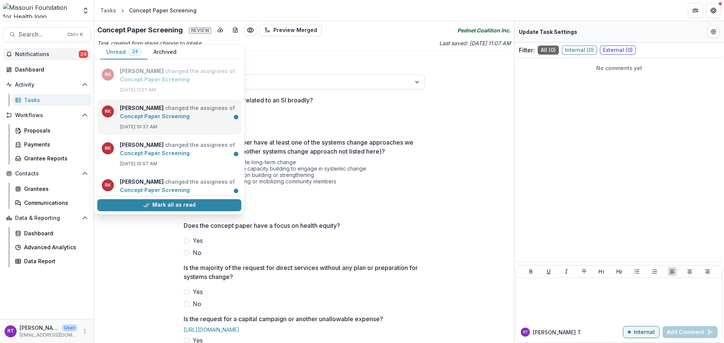
click at [190, 119] on link "Concept Paper Screening" at bounding box center [155, 116] width 70 height 6
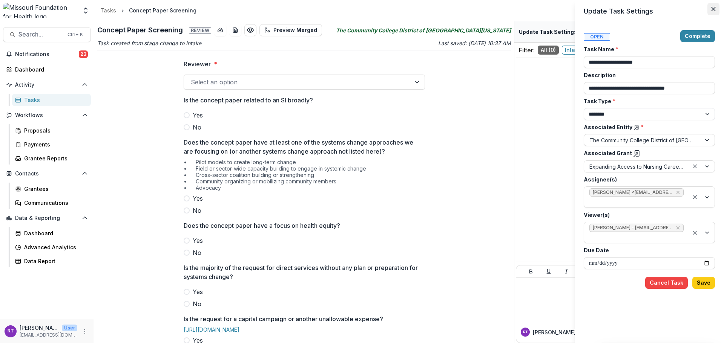
click at [713, 12] on button "Close" at bounding box center [713, 9] width 12 height 12
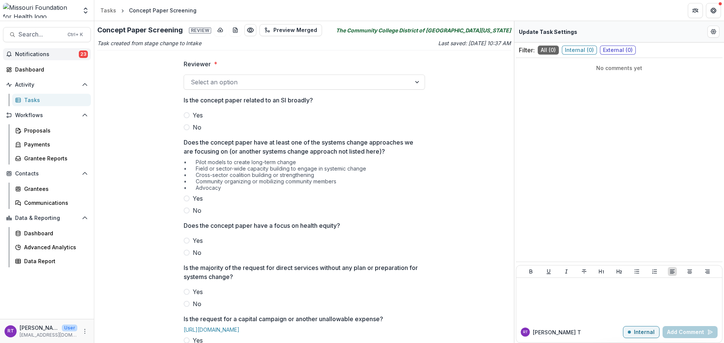
click at [40, 53] on span "Notifications" at bounding box center [47, 54] width 64 height 6
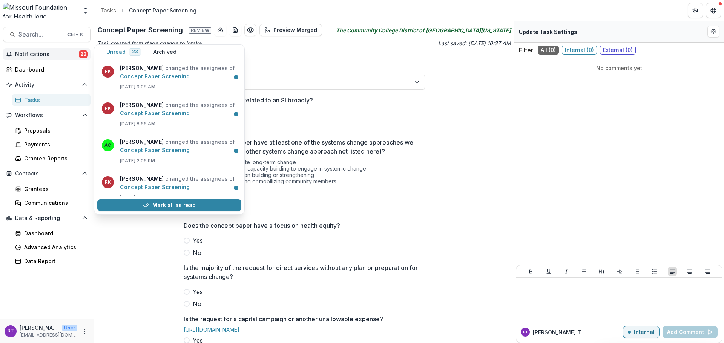
scroll to position [123, 0]
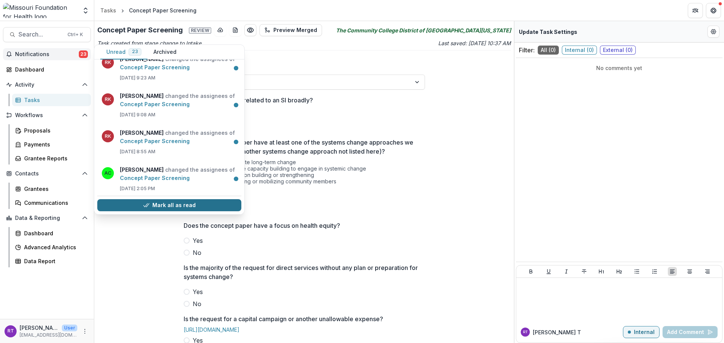
click at [211, 202] on button "Mark all as read" at bounding box center [169, 205] width 144 height 12
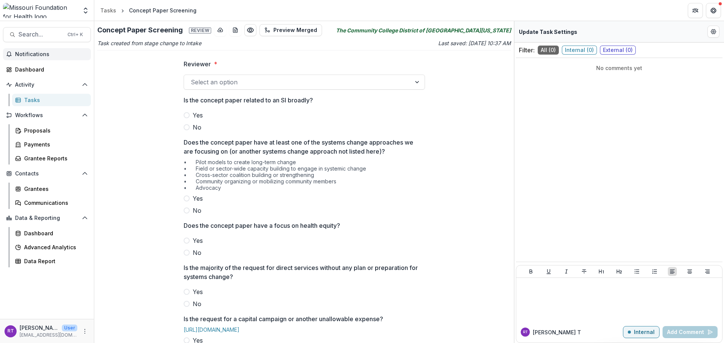
click at [253, 13] on header "Tasks Concept Paper Screening" at bounding box center [408, 10] width 629 height 21
click at [46, 53] on span "Notifications" at bounding box center [47, 54] width 65 height 6
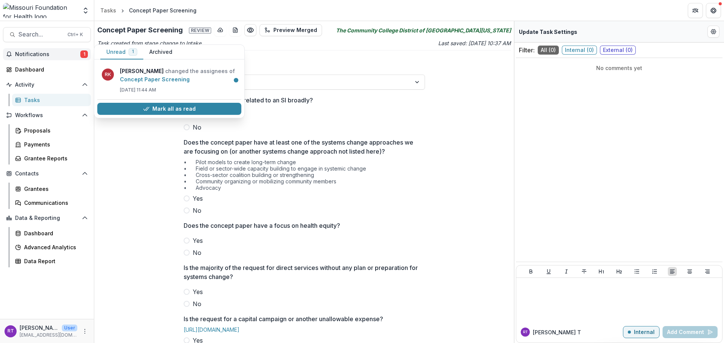
click at [46, 53] on span "Notifications" at bounding box center [47, 54] width 65 height 6
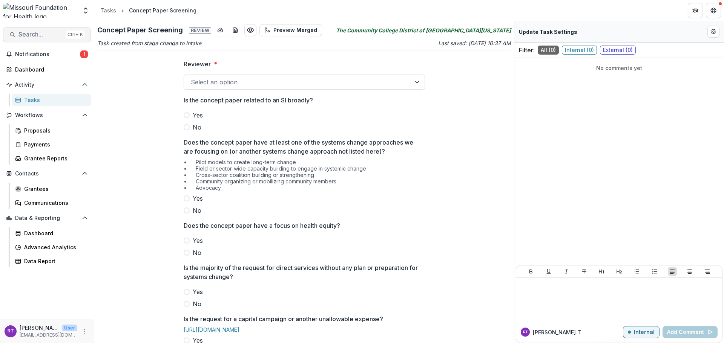
click at [41, 35] on span "Search..." at bounding box center [40, 34] width 44 height 7
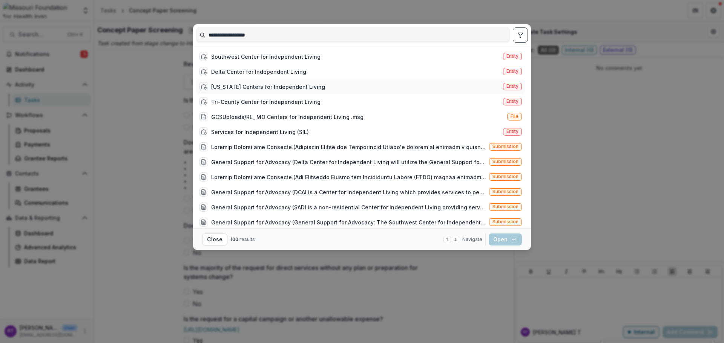
type input "**********"
click at [268, 91] on div "Missouri Centers for Independent Living Entity" at bounding box center [360, 86] width 329 height 15
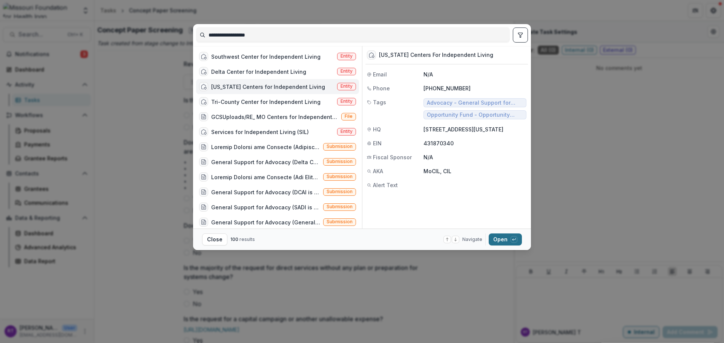
click at [497, 235] on button "Open with enter key" at bounding box center [504, 240] width 33 height 12
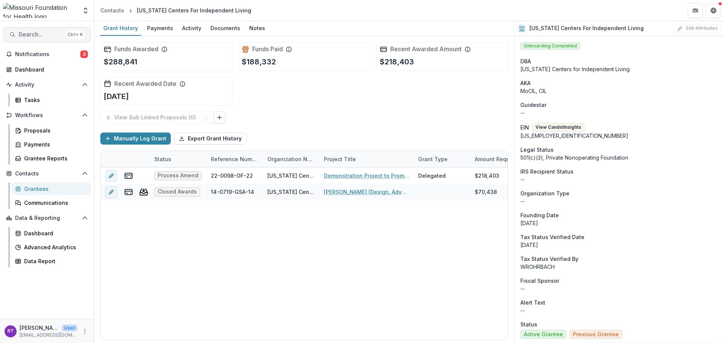
click at [38, 39] on button "Search... Ctrl + K" at bounding box center [47, 34] width 88 height 15
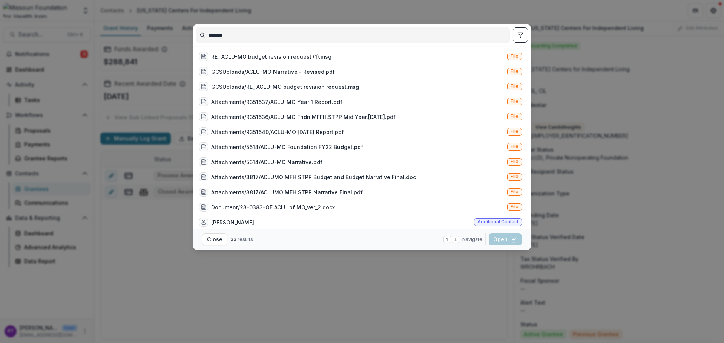
type input "*******"
click at [521, 37] on icon "toggle filters" at bounding box center [520, 35] width 4 height 5
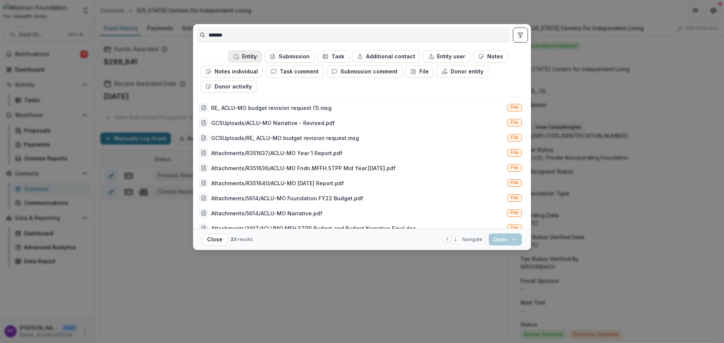
click at [249, 58] on button "Entity" at bounding box center [245, 56] width 34 height 12
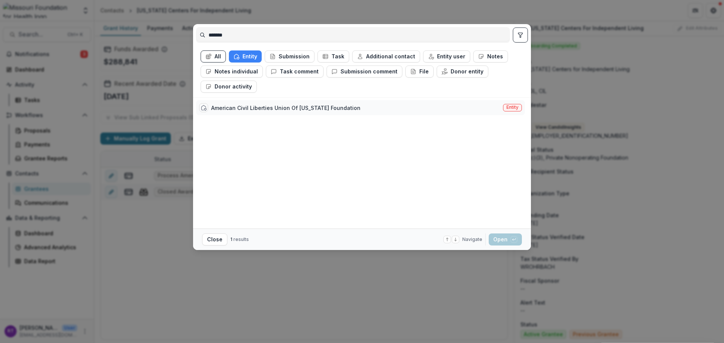
click at [473, 109] on div "American Civil Liberties Union Of Missouri Foundation Entity" at bounding box center [360, 107] width 329 height 15
click at [499, 243] on button "Open with enter key" at bounding box center [504, 240] width 33 height 12
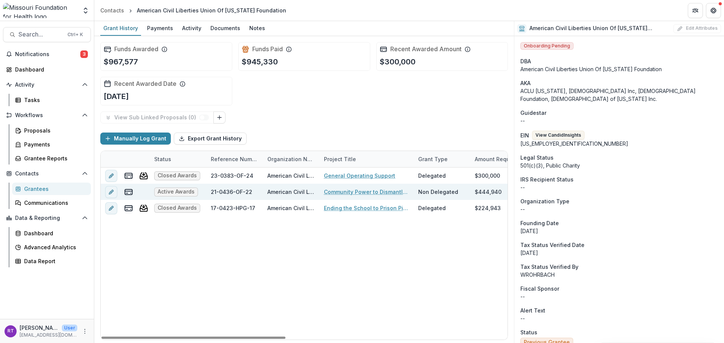
click at [389, 191] on link "Community Power to Dismantle the School to [GEOGRAPHIC_DATA]" at bounding box center [366, 192] width 85 height 8
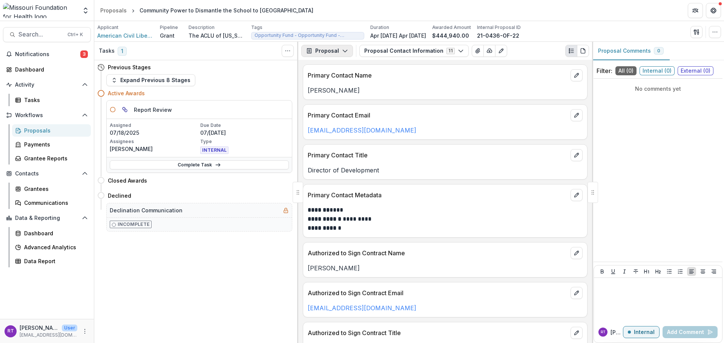
click at [333, 47] on button "Proposal" at bounding box center [327, 51] width 52 height 12
click at [373, 91] on div "Reports" at bounding box center [350, 93] width 69 height 8
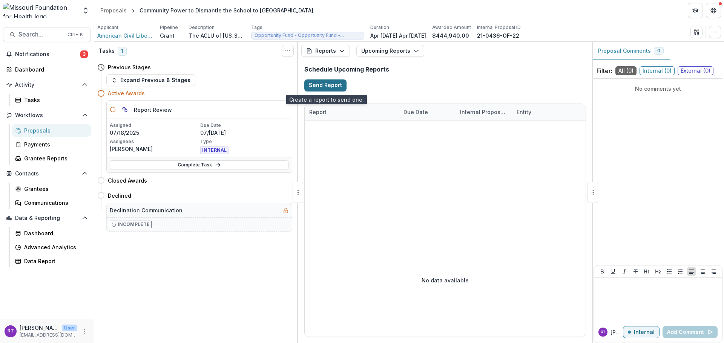
click at [335, 87] on button "Send Report" at bounding box center [325, 86] width 42 height 12
select select "********"
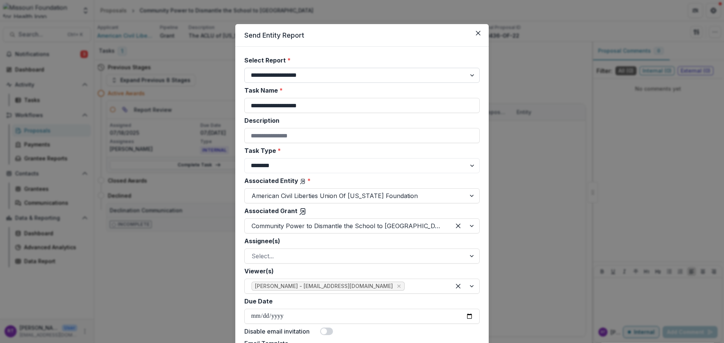
click at [375, 78] on select "**********" at bounding box center [361, 75] width 235 height 15
select select "**********"
click at [244, 68] on select "**********" at bounding box center [361, 75] width 235 height 15
type input "**********"
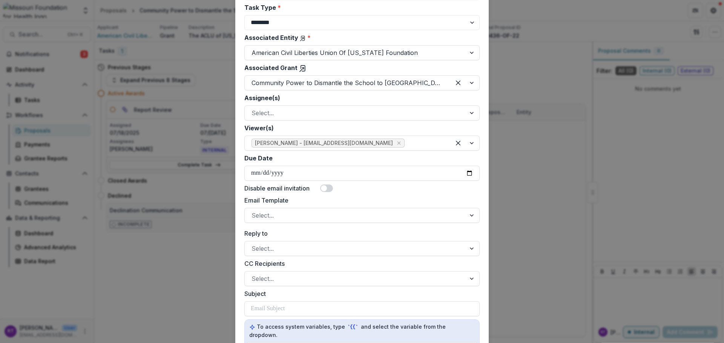
scroll to position [151, 0]
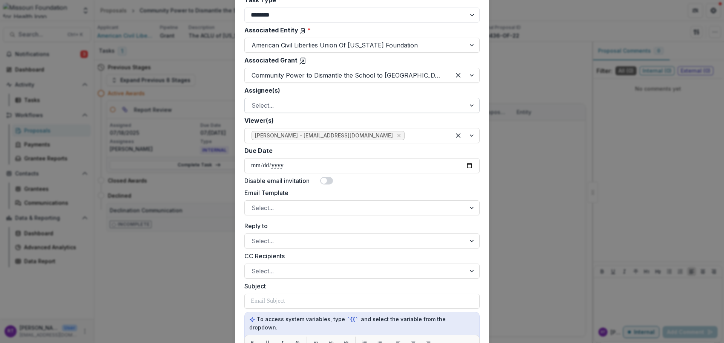
click at [392, 99] on div "Select..." at bounding box center [361, 105] width 235 height 15
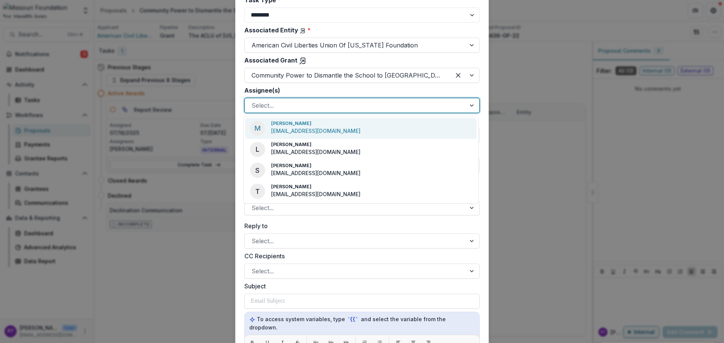
click at [380, 121] on div "M [PERSON_NAME] [EMAIL_ADDRESS][DOMAIN_NAME]" at bounding box center [360, 128] width 231 height 21
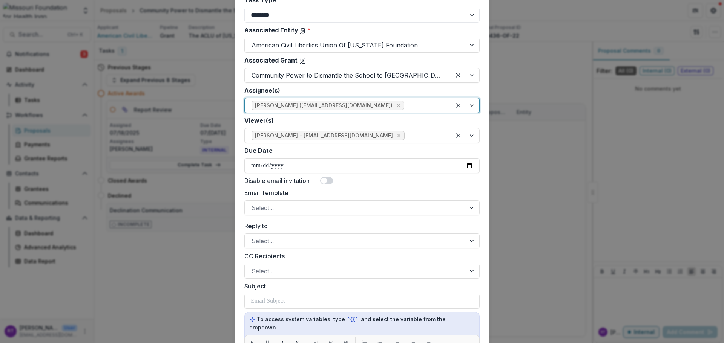
scroll to position [188, 0]
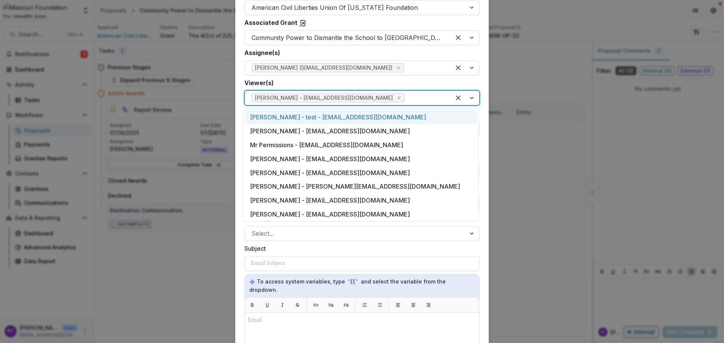
click at [406, 102] on div at bounding box center [425, 98] width 38 height 11
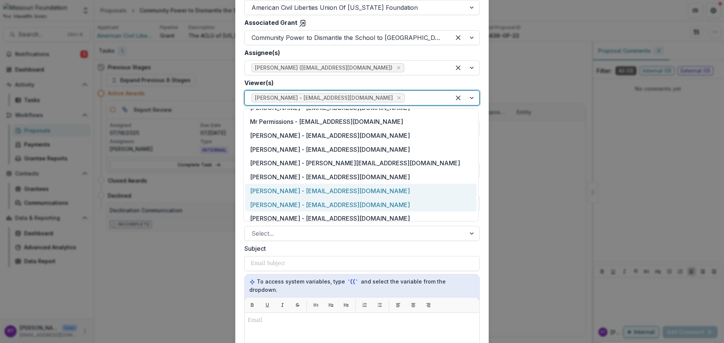
scroll to position [38, 0]
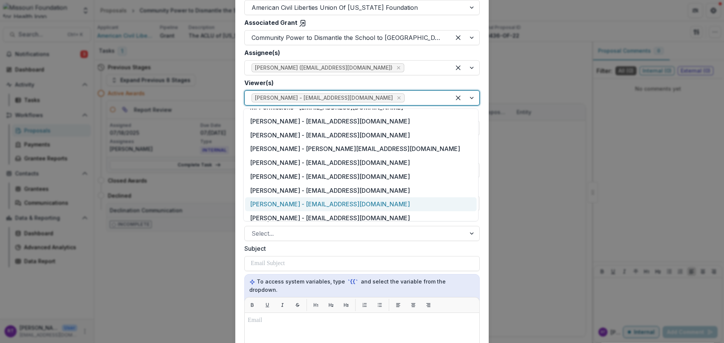
click at [322, 201] on div "[PERSON_NAME] - [EMAIL_ADDRESS][DOMAIN_NAME]" at bounding box center [360, 204] width 231 height 14
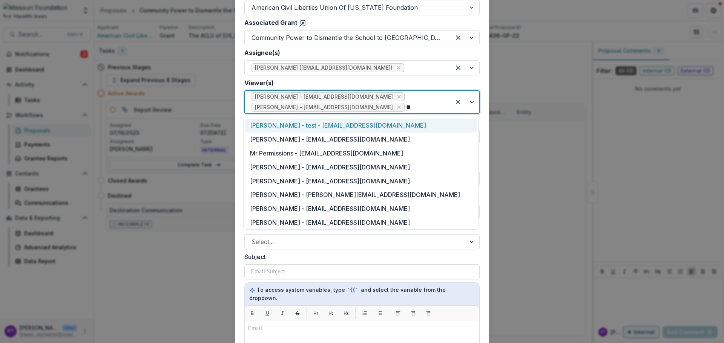
type input "***"
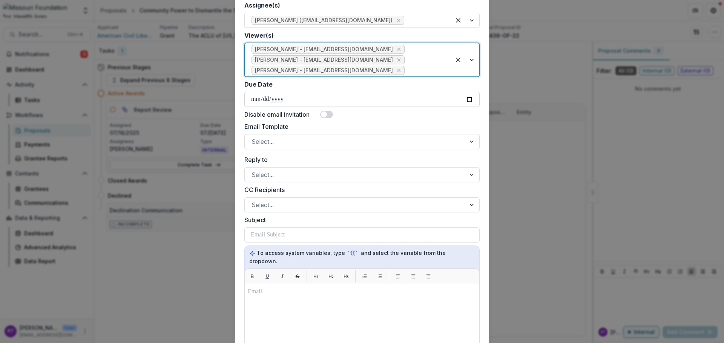
scroll to position [226, 0]
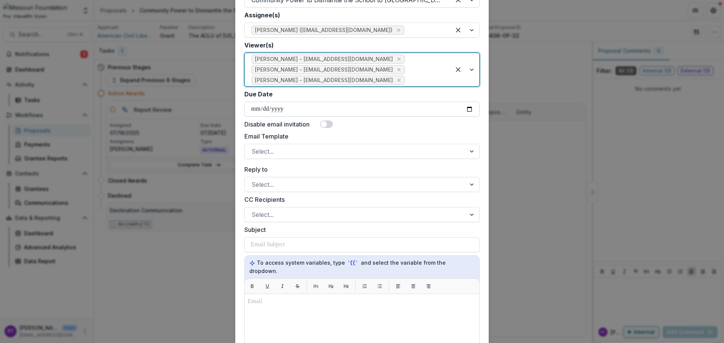
click at [468, 108] on input "Due Date" at bounding box center [361, 109] width 235 height 15
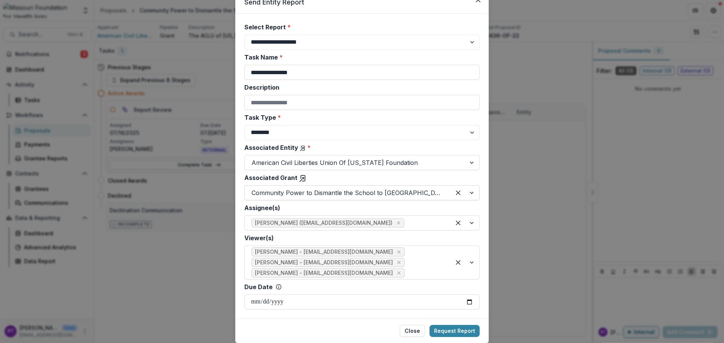
scroll to position [57, 0]
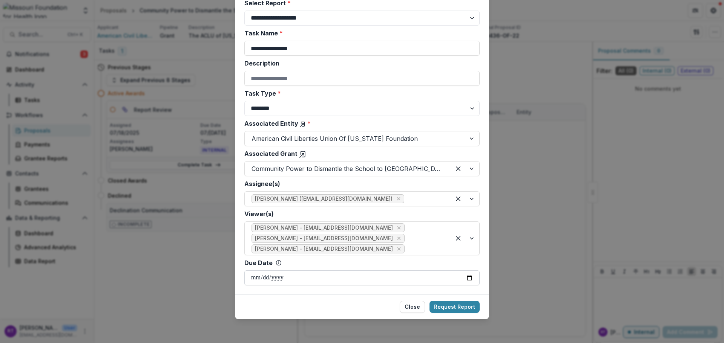
click at [469, 276] on input "**********" at bounding box center [361, 278] width 235 height 15
type input "**********"
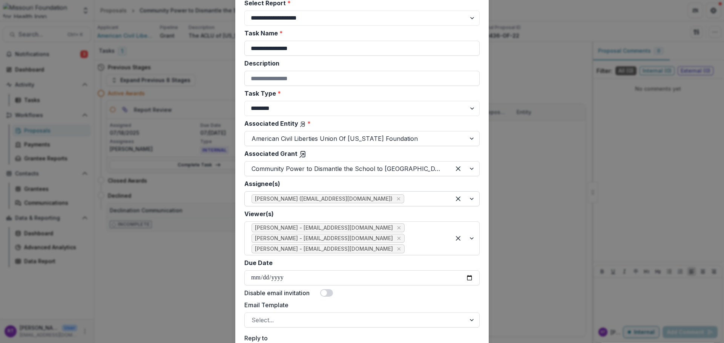
click at [405, 201] on div at bounding box center [424, 199] width 38 height 11
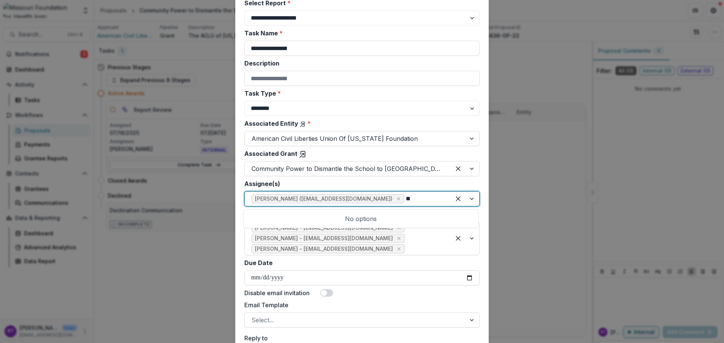
type input "*"
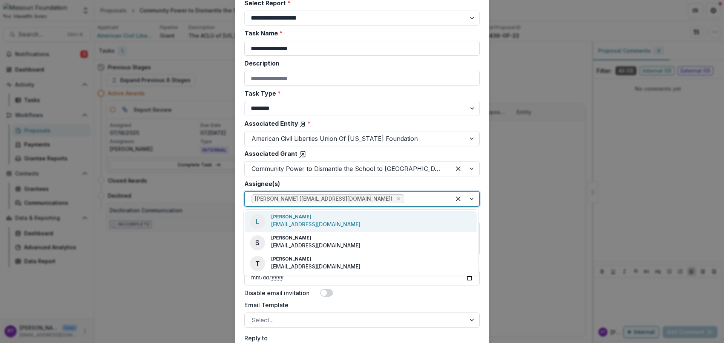
click at [411, 184] on label "Assignee(s)" at bounding box center [359, 183] width 231 height 9
click at [407, 194] on input "Assignee(s)" at bounding box center [406, 198] width 2 height 9
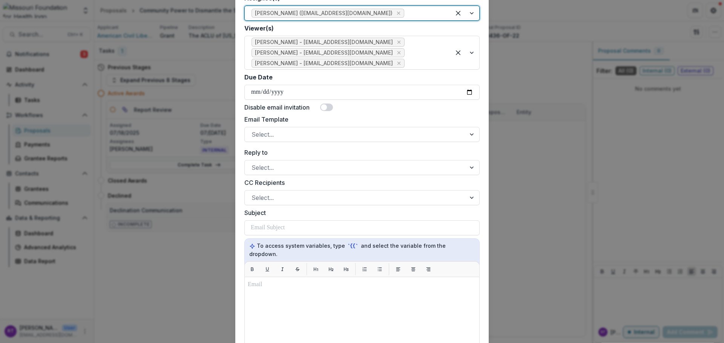
scroll to position [246, 0]
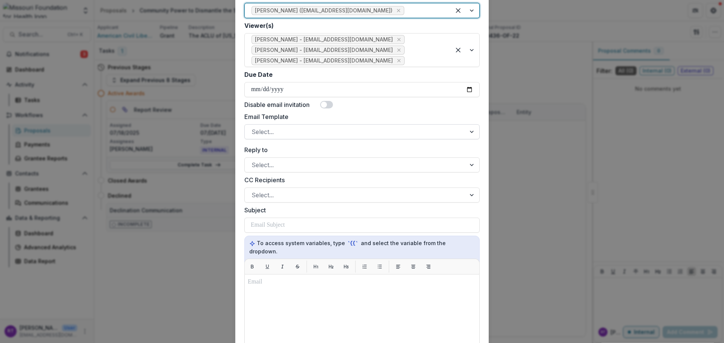
click at [290, 131] on div at bounding box center [354, 132] width 207 height 11
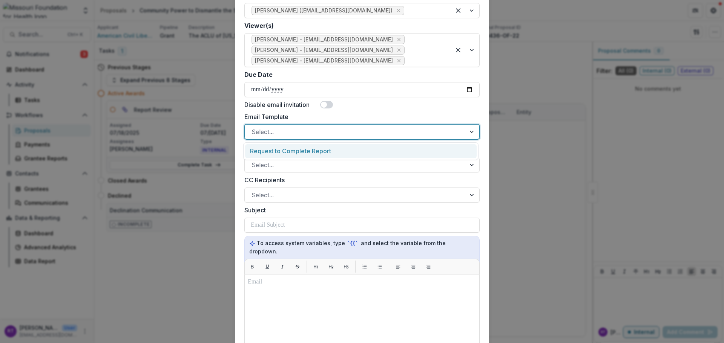
click at [288, 148] on div "Request to Complete Report" at bounding box center [360, 151] width 231 height 14
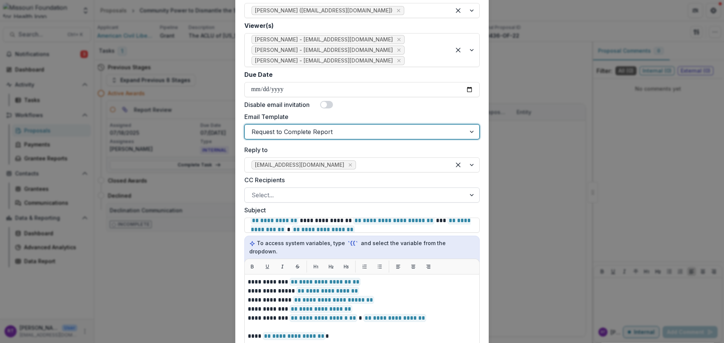
scroll to position [283, 0]
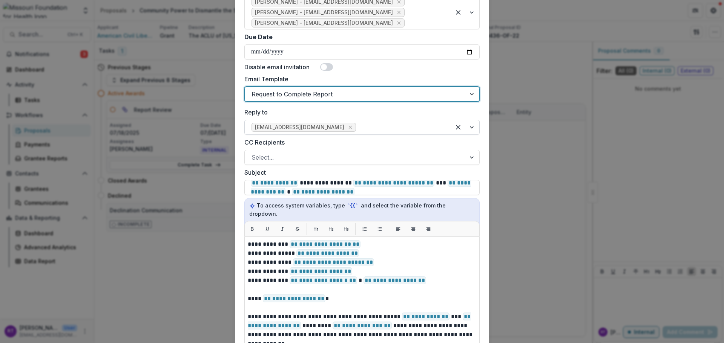
click at [357, 129] on div at bounding box center [400, 127] width 86 height 11
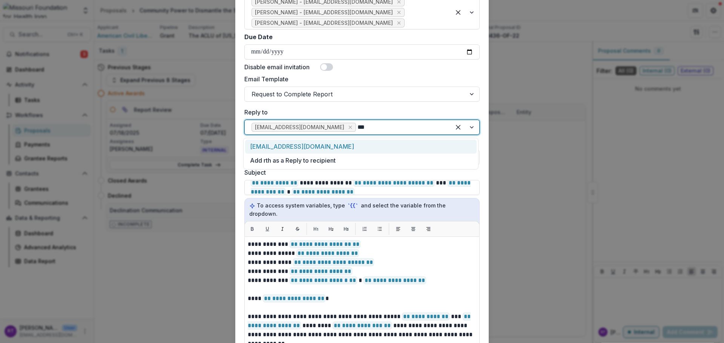
type input "**"
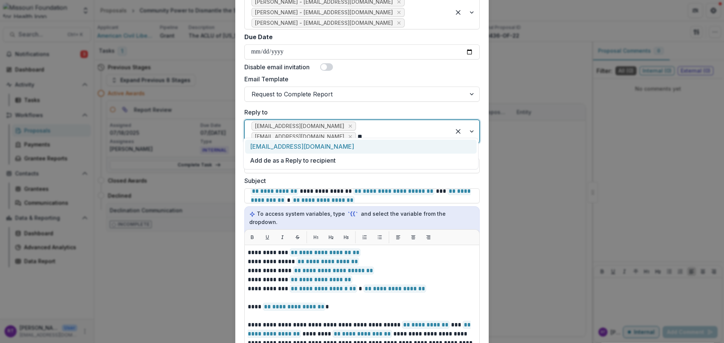
type input "*"
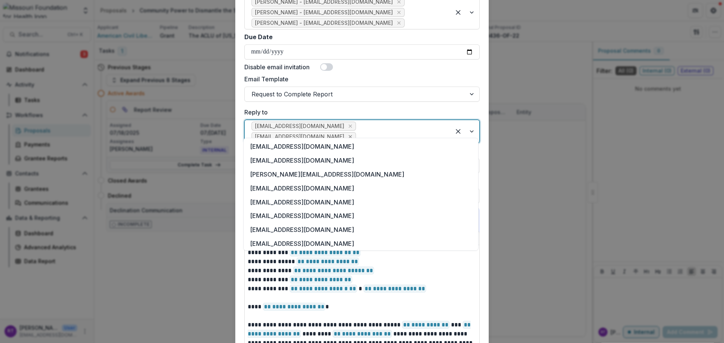
click at [353, 134] on icon "Remove rthomas@mffh.org" at bounding box center [350, 137] width 6 height 6
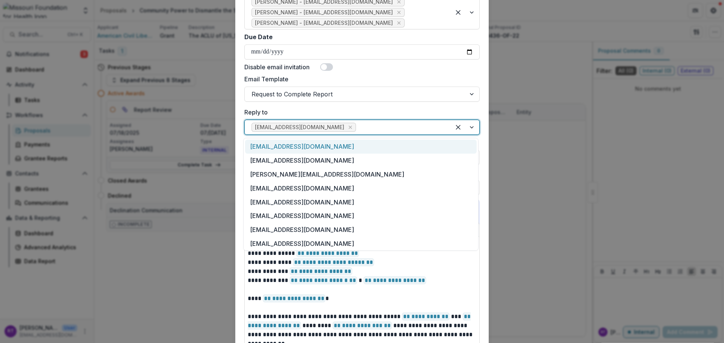
click at [372, 111] on label "Reply to" at bounding box center [359, 112] width 231 height 9
click at [359, 123] on input "Reply to" at bounding box center [358, 127] width 2 height 9
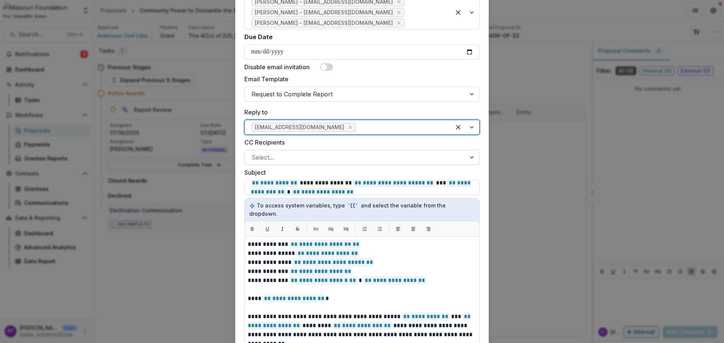
click at [322, 160] on div at bounding box center [354, 157] width 207 height 11
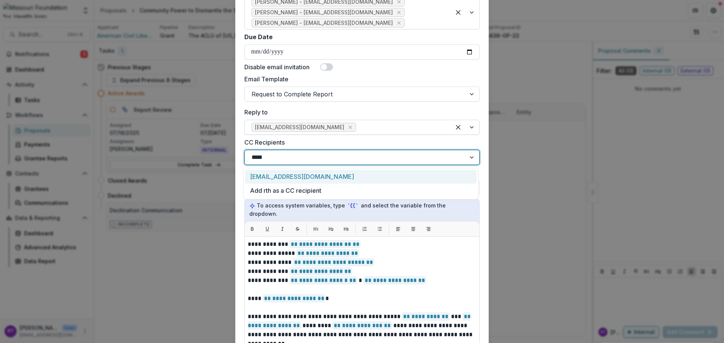
type input "*******"
type input "****"
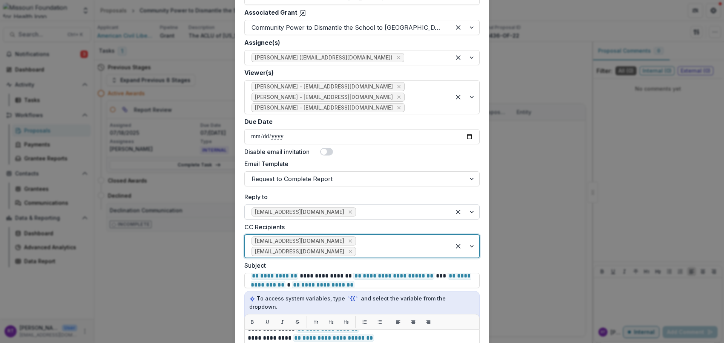
scroll to position [200, 0]
click at [469, 138] on input "**********" at bounding box center [361, 135] width 235 height 15
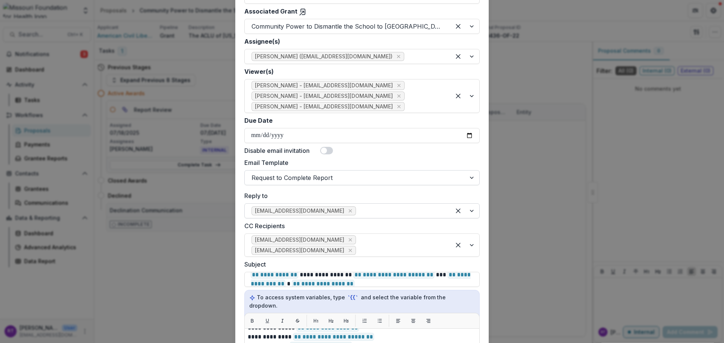
type input "**********"
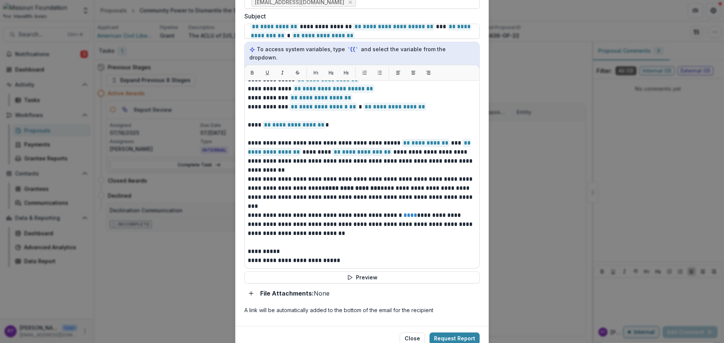
scroll to position [464, 0]
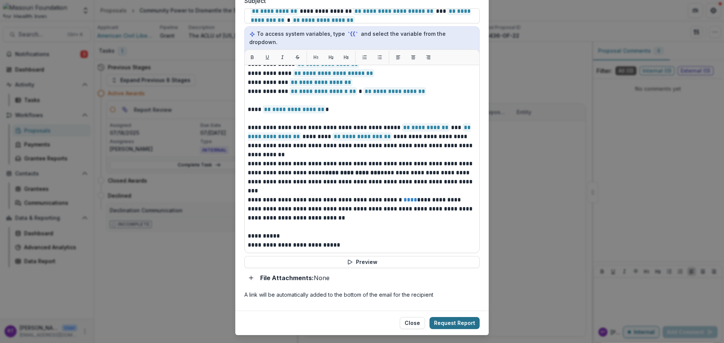
click at [462, 317] on button "Request Report" at bounding box center [454, 323] width 50 height 12
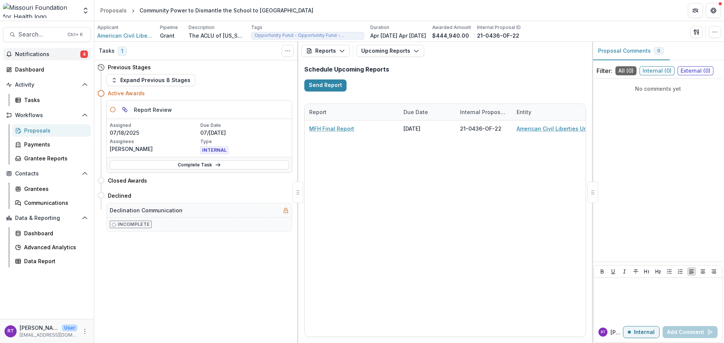
click at [51, 51] on span "Notifications" at bounding box center [47, 54] width 65 height 6
click at [569, 19] on header "Proposals Community Power to Dismantle the School to Prison Pipeline" at bounding box center [408, 10] width 629 height 21
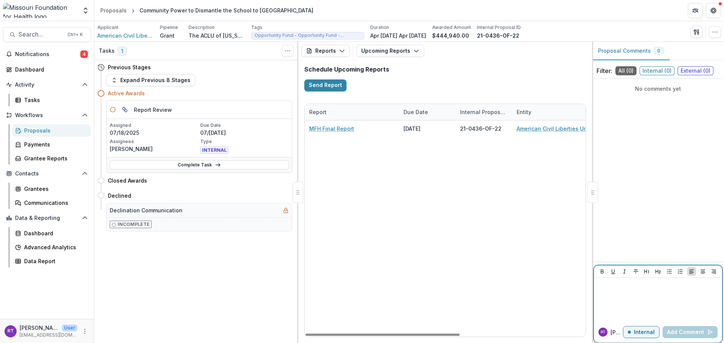
click at [643, 291] on div at bounding box center [658, 300] width 122 height 38
click at [43, 38] on button "Search... Ctrl + K" at bounding box center [47, 34] width 88 height 15
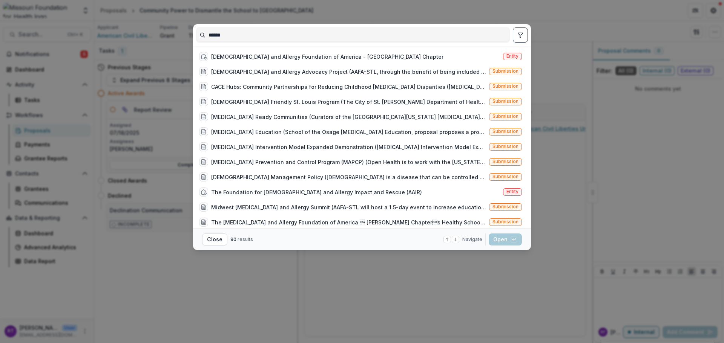
click at [522, 39] on button "toggle filters" at bounding box center [519, 35] width 15 height 15
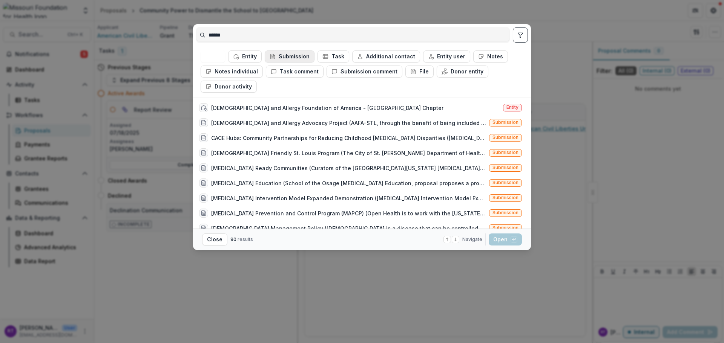
click at [275, 58] on icon "button" at bounding box center [272, 57] width 6 height 6
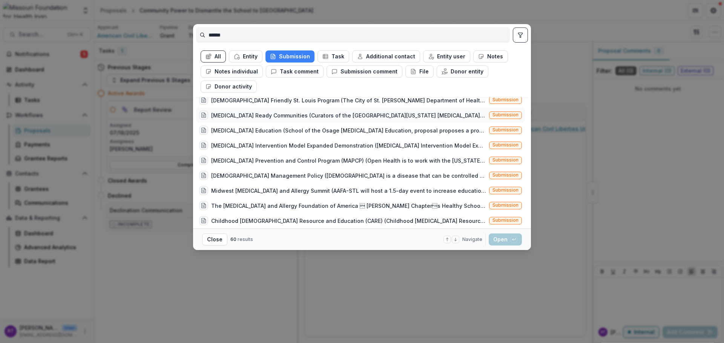
scroll to position [75, 0]
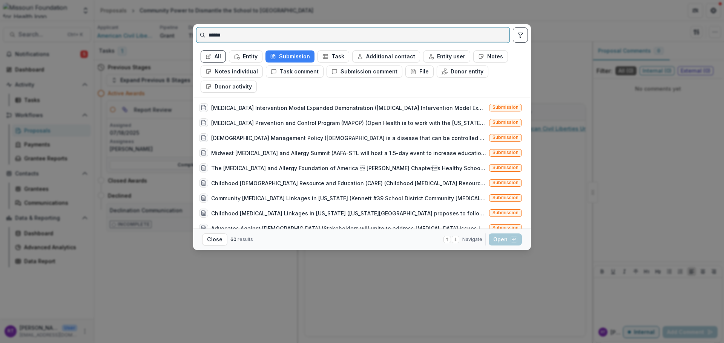
drag, startPoint x: 250, startPoint y: 40, endPoint x: 193, endPoint y: 34, distance: 57.7
click at [193, 34] on div "****** All Entity Submission Task Additional contact Entity user Notes Notes in…" at bounding box center [362, 171] width 724 height 343
type input "**********"
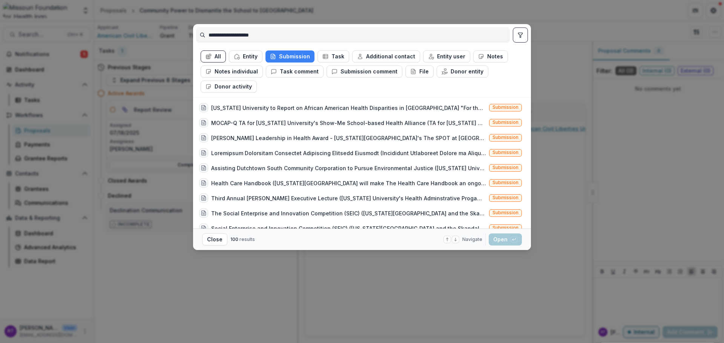
click at [239, 63] on ul "All Entity Submission Task Additional contact Entity user Notes Notes individua…" at bounding box center [361, 71] width 323 height 42
click at [249, 57] on button "Entity" at bounding box center [246, 56] width 34 height 12
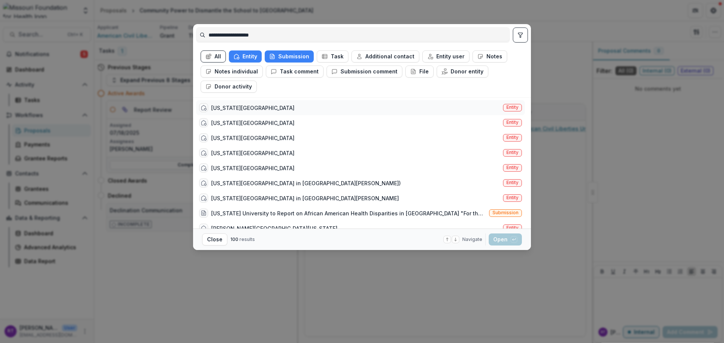
click at [272, 112] on div "[US_STATE] University Entity" at bounding box center [360, 107] width 329 height 15
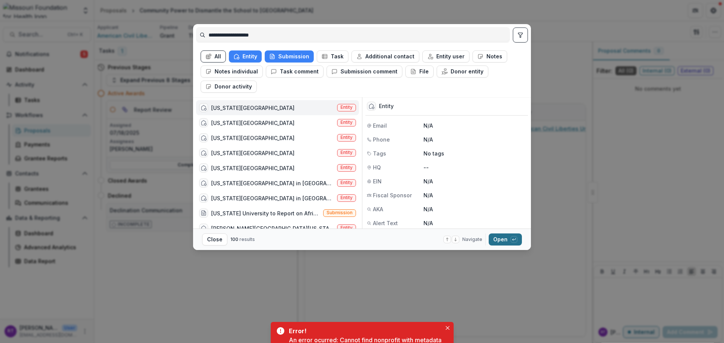
click at [508, 242] on button "Open with enter key" at bounding box center [504, 240] width 33 height 12
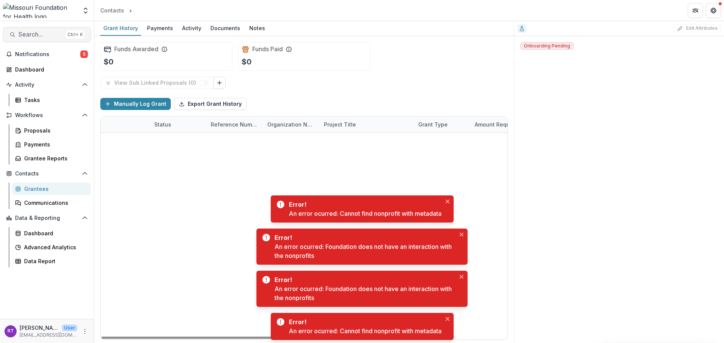
click at [45, 34] on span "Search..." at bounding box center [40, 34] width 44 height 7
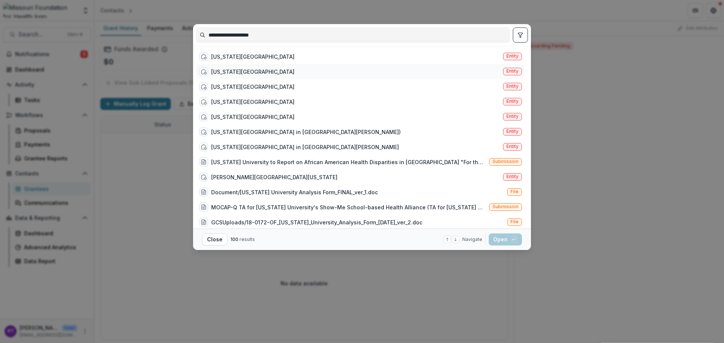
type input "**********"
click at [272, 78] on div "[US_STATE] University Entity" at bounding box center [360, 71] width 329 height 15
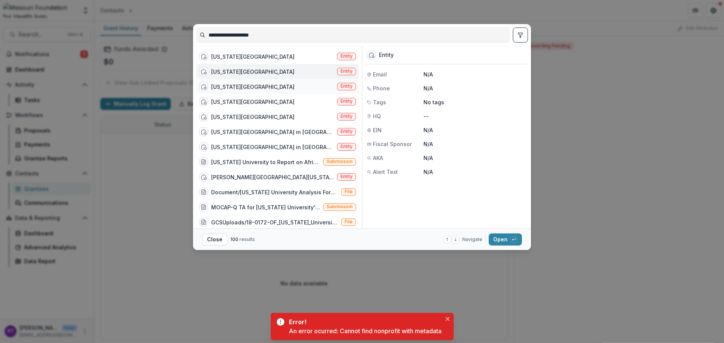
click at [255, 87] on div "[US_STATE][GEOGRAPHIC_DATA]" at bounding box center [252, 87] width 83 height 8
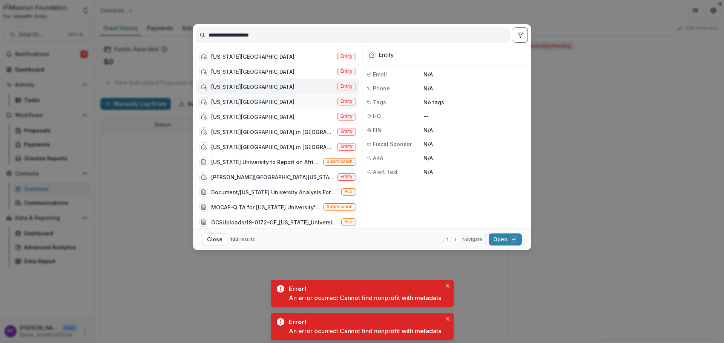
click at [280, 101] on div "[US_STATE] University Entity" at bounding box center [277, 101] width 163 height 15
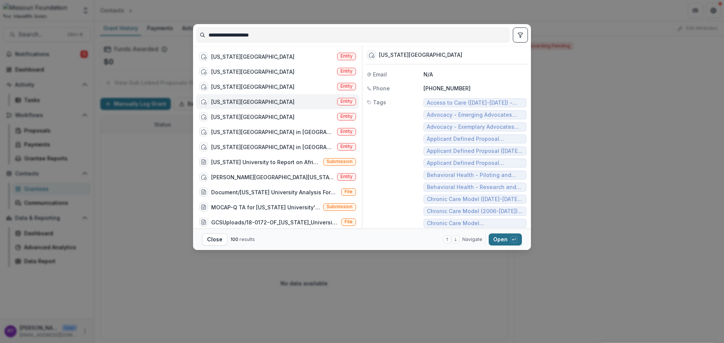
click at [506, 241] on button "Open with enter key" at bounding box center [504, 240] width 33 height 12
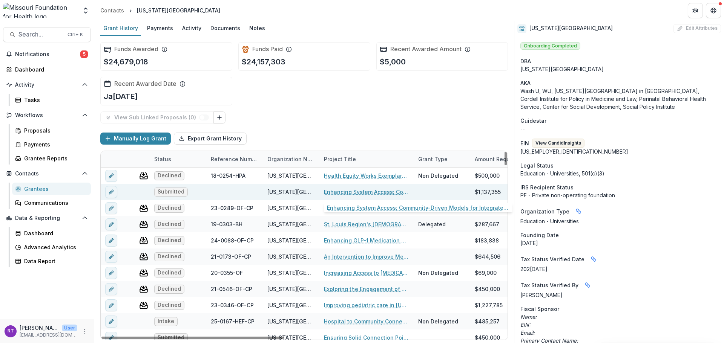
click at [356, 190] on link "Enhancing System Access: Community-Driven Models for Integrated Health Care in …" at bounding box center [366, 192] width 85 height 8
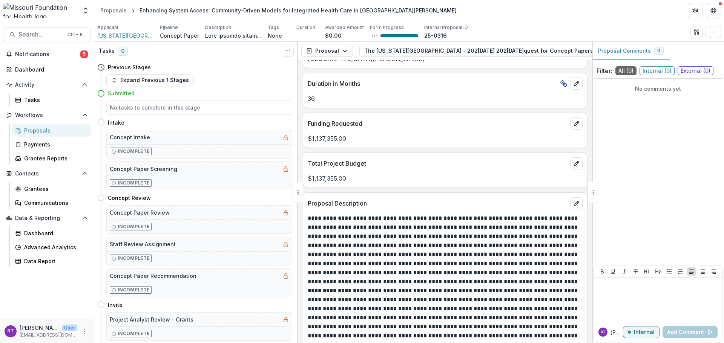
scroll to position [1771, 0]
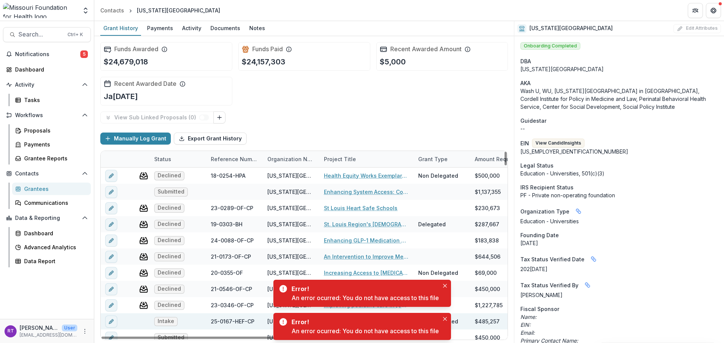
scroll to position [75, 0]
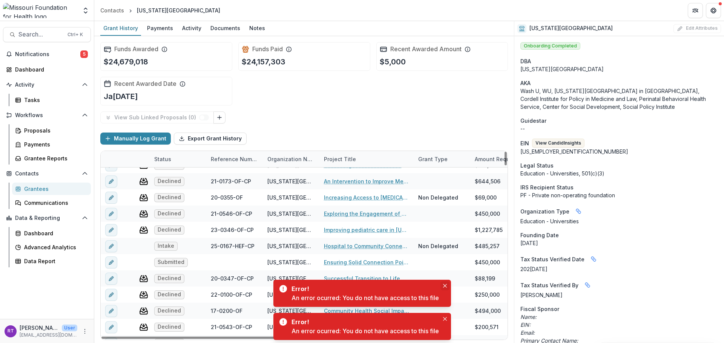
click at [443, 287] on button "Close" at bounding box center [444, 285] width 9 height 9
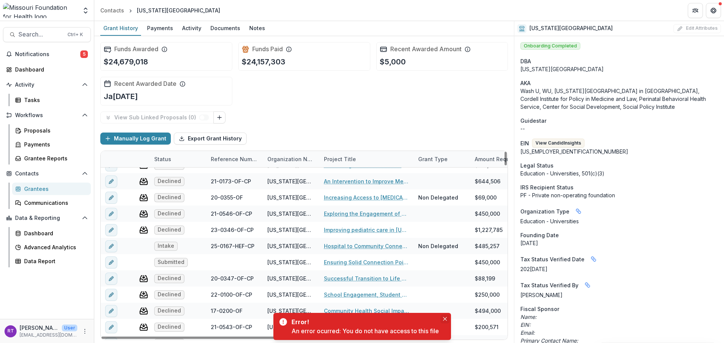
click at [444, 321] on button "Close" at bounding box center [444, 319] width 9 height 9
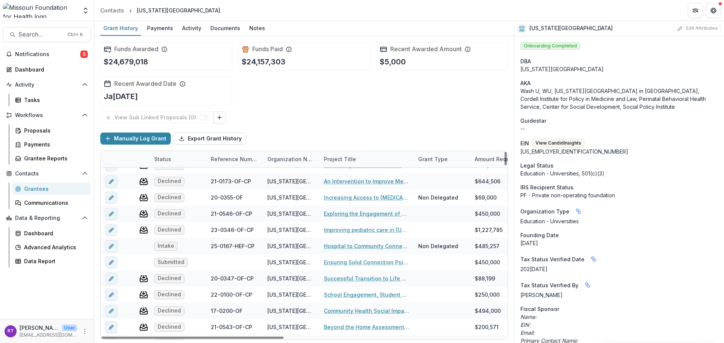
click at [167, 160] on div "Status" at bounding box center [163, 159] width 26 height 8
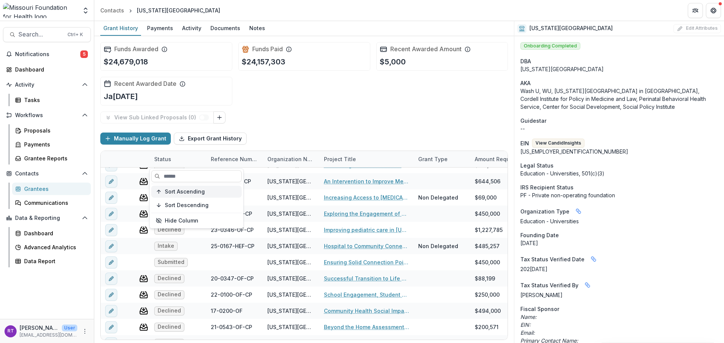
click at [183, 193] on span "Sort Ascending" at bounding box center [185, 192] width 40 height 6
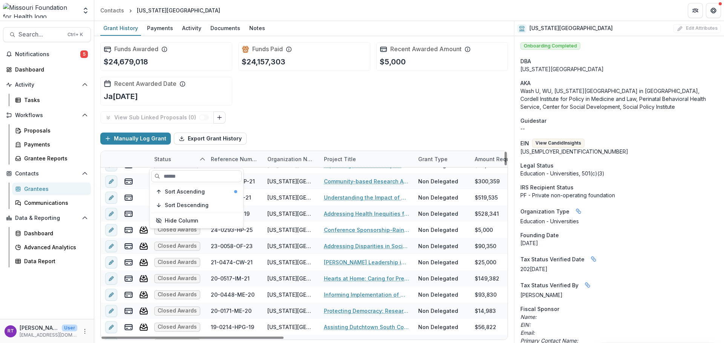
click at [358, 112] on div "View Sub Linked Proposals ( 0 )" at bounding box center [303, 118] width 407 height 12
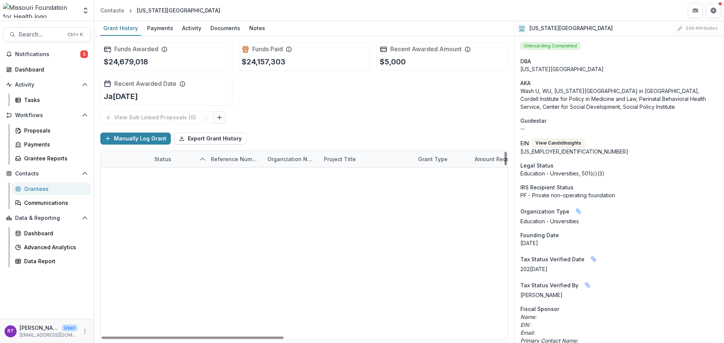
scroll to position [0, 0]
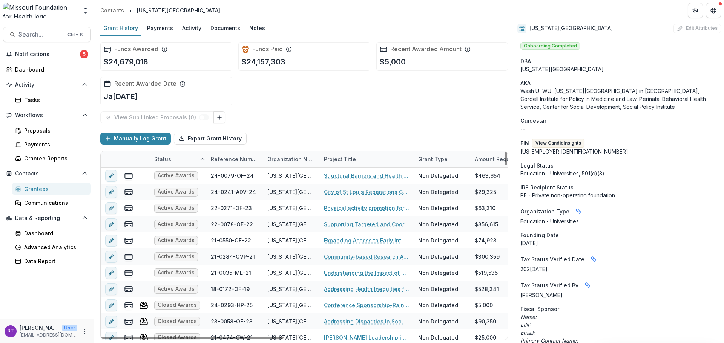
click at [167, 159] on div "Status" at bounding box center [163, 159] width 26 height 8
click at [190, 202] on span "Sort Descending" at bounding box center [187, 205] width 44 height 6
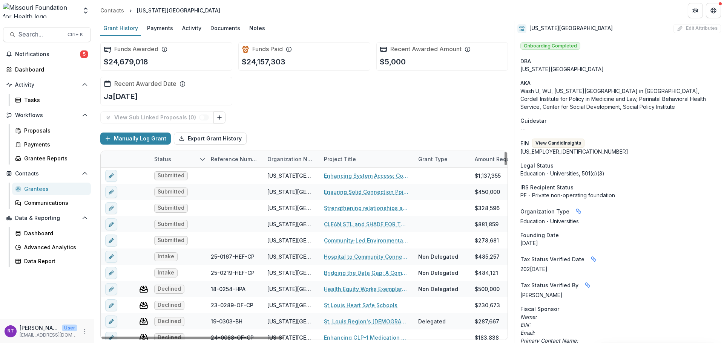
click at [398, 102] on div "Funds Awarded $24,679,018 Funds Paid $24,157,303 Recent Awarded Amount $5,000 R…" at bounding box center [303, 73] width 407 height 75
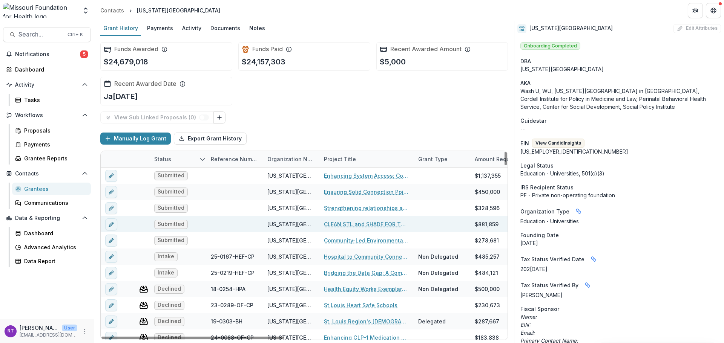
click at [387, 121] on div "View Sub Linked Proposals ( 0 )" at bounding box center [303, 118] width 407 height 12
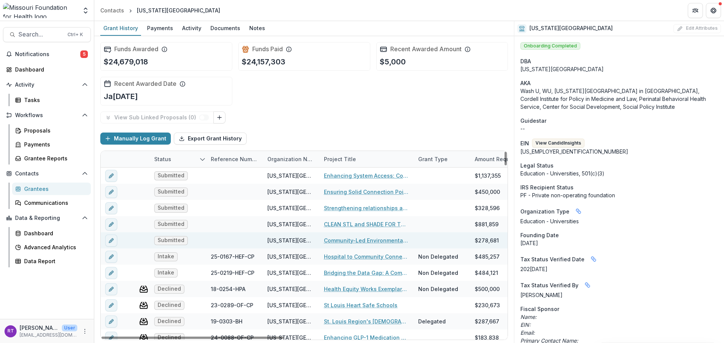
click at [349, 241] on link "Community-Led Environmental Health Assessment: Measuring What Matters in Post-T…" at bounding box center [366, 241] width 85 height 8
click at [373, 240] on link "Community-Led Environmental Health Assessment: Measuring What Matters in Post-T…" at bounding box center [366, 241] width 85 height 8
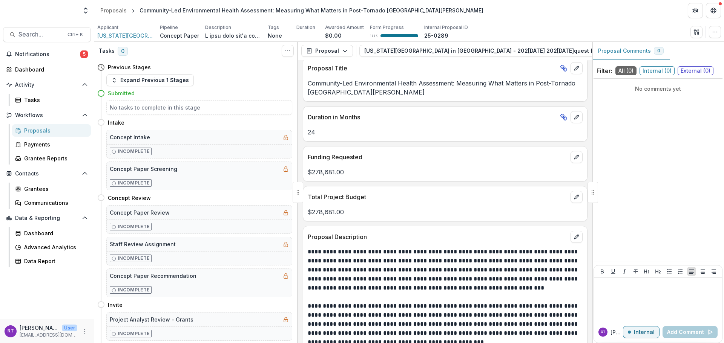
scroll to position [1583, 0]
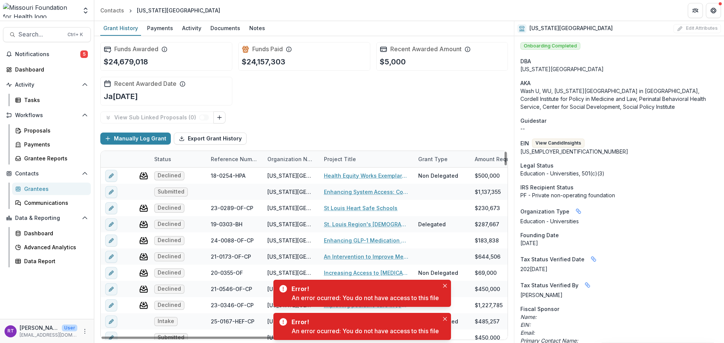
click at [164, 157] on div "Status" at bounding box center [163, 159] width 26 height 8
click at [199, 192] on span "Sort Ascending" at bounding box center [185, 192] width 40 height 6
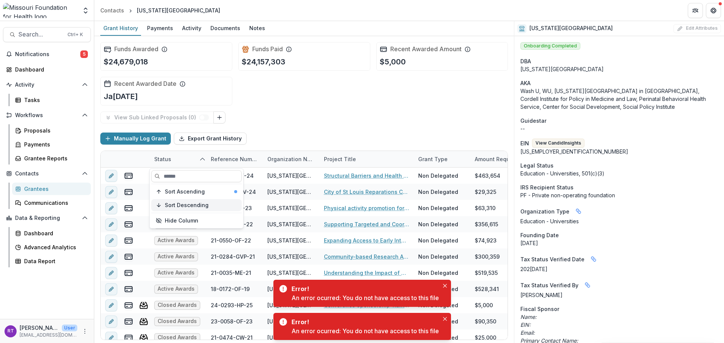
click at [208, 208] on div "Sort Descending" at bounding box center [201, 205] width 72 height 6
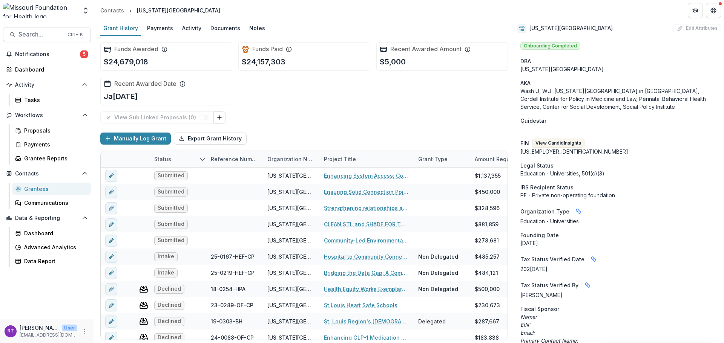
click at [422, 116] on div "View Sub Linked Proposals ( 0 )" at bounding box center [303, 118] width 407 height 12
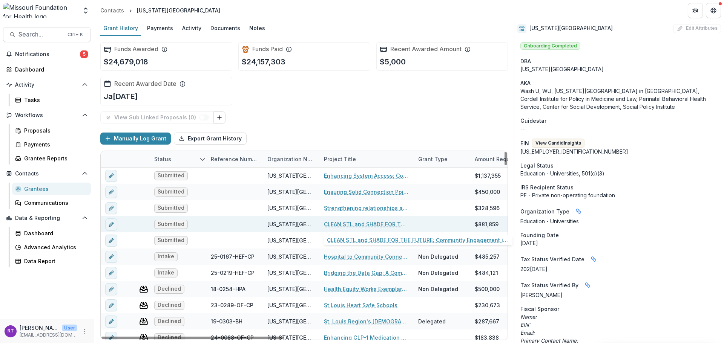
click at [365, 224] on link "CLEAN STL and SHADE FOR THE FUTURE: Community Engagement in Post-tornado Soil/A…" at bounding box center [366, 224] width 85 height 8
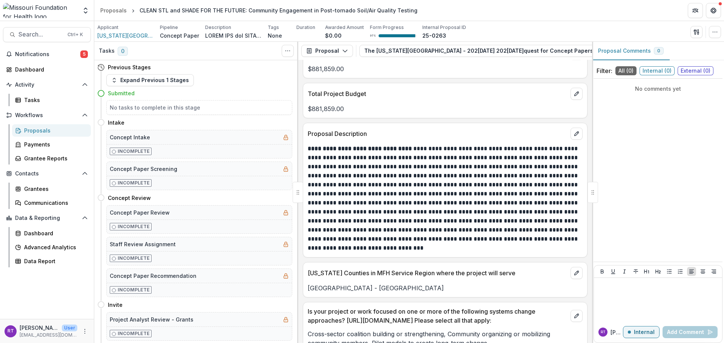
scroll to position [1583, 0]
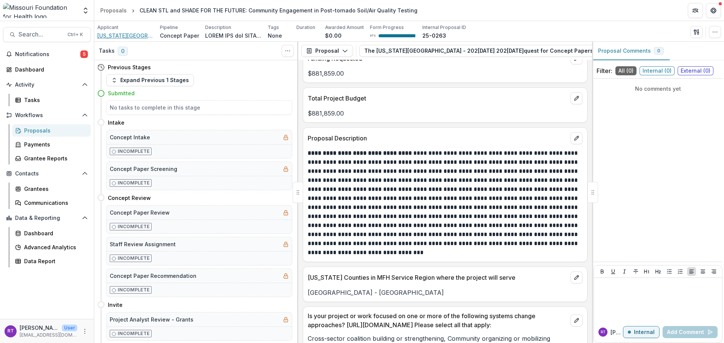
click at [136, 34] on span "[US_STATE][GEOGRAPHIC_DATA]" at bounding box center [125, 36] width 57 height 8
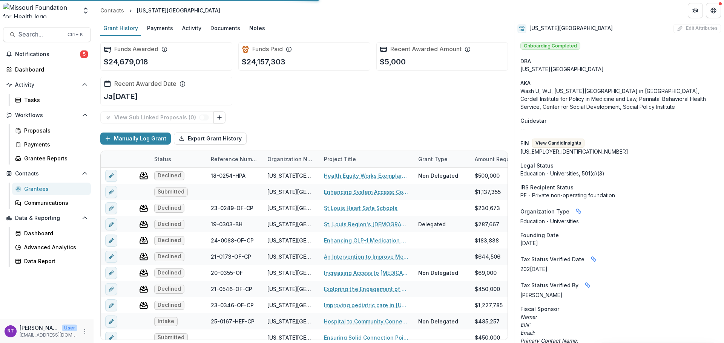
click at [172, 158] on div "Status" at bounding box center [163, 159] width 26 height 8
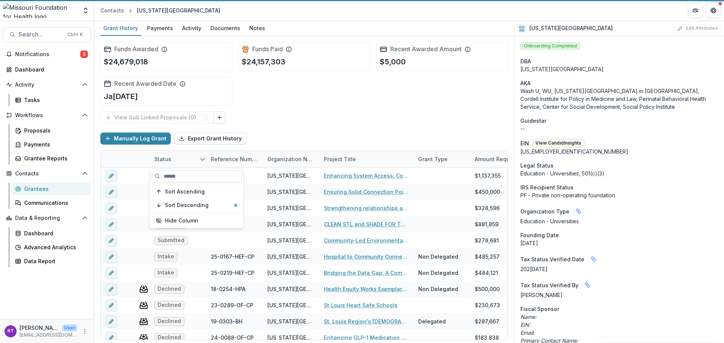
click at [327, 124] on div "View Sub Linked Proposals ( 0 ) Manually Log Grant Export Grant History Status …" at bounding box center [303, 226] width 407 height 229
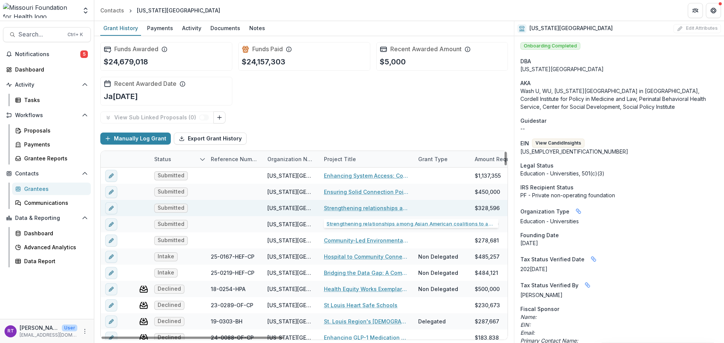
click at [356, 207] on link "Strengthening relationships among Asian American coalitions to advance equitabl…" at bounding box center [366, 208] width 85 height 8
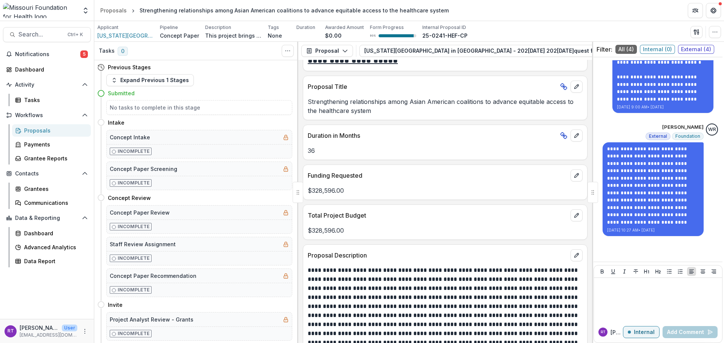
scroll to position [1620, 0]
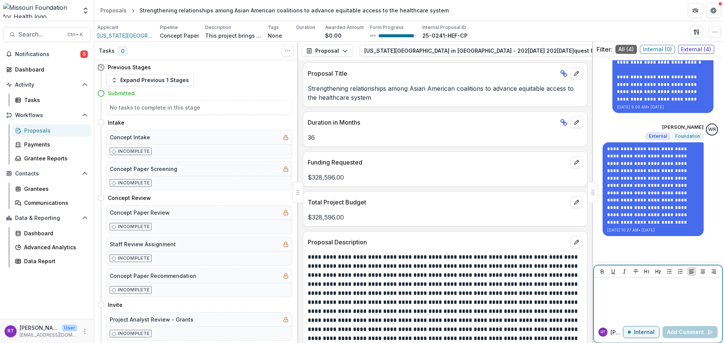
click at [644, 334] on p "Internal" at bounding box center [643, 332] width 21 height 6
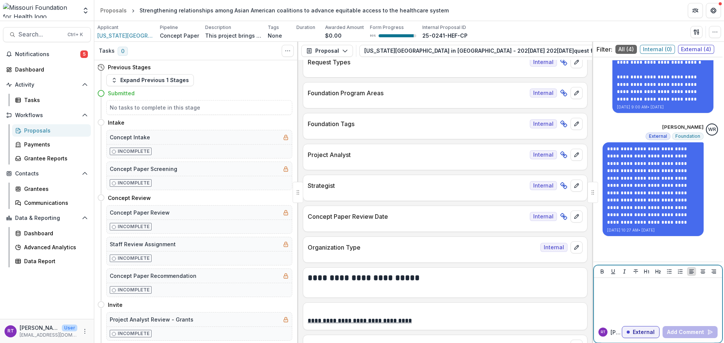
scroll to position [0, 0]
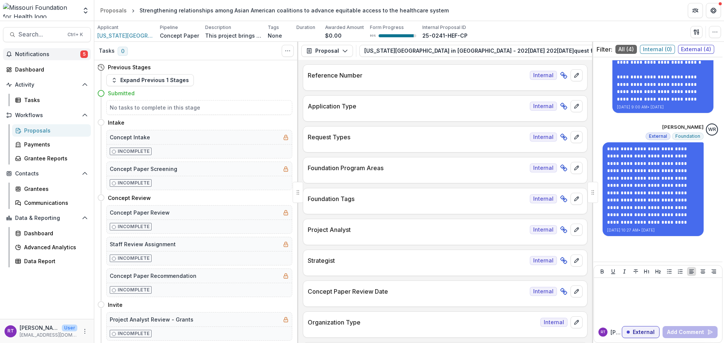
click at [48, 54] on span "Notifications" at bounding box center [47, 54] width 65 height 6
click at [43, 67] on div "Dashboard" at bounding box center [50, 70] width 70 height 8
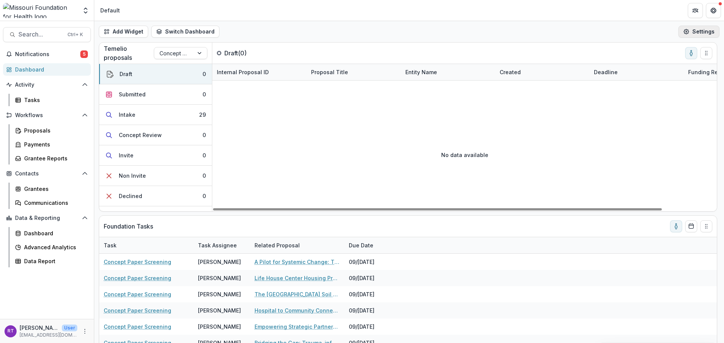
click at [695, 30] on button "Settings" at bounding box center [698, 32] width 41 height 12
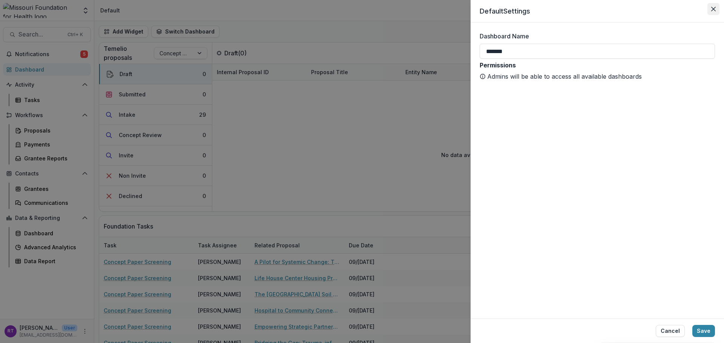
click at [713, 5] on button "Close" at bounding box center [713, 9] width 12 height 12
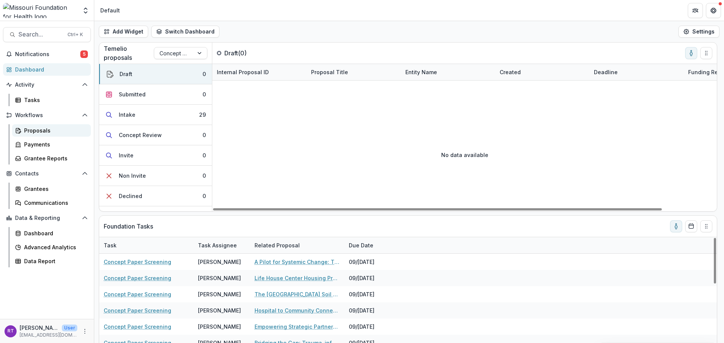
click at [58, 129] on div "Proposals" at bounding box center [54, 131] width 61 height 8
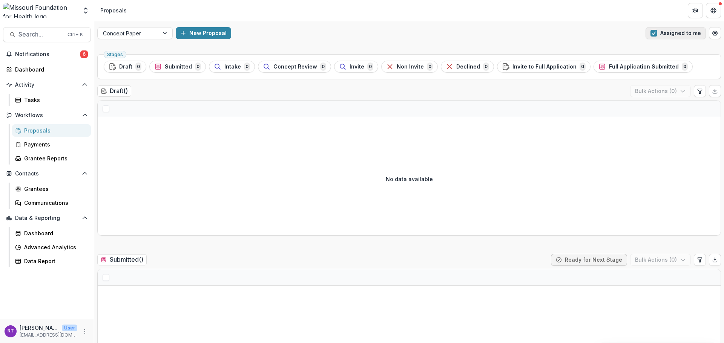
click at [672, 34] on button "Assigned to me" at bounding box center [675, 33] width 60 height 12
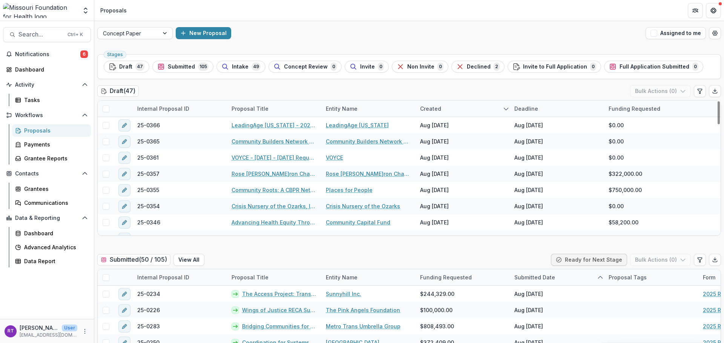
click at [340, 109] on div "Entity Name" at bounding box center [341, 109] width 41 height 8
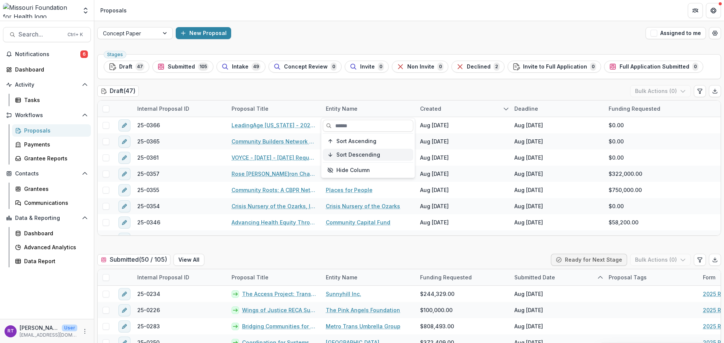
click at [372, 153] on span "Sort Descending" at bounding box center [358, 155] width 44 height 6
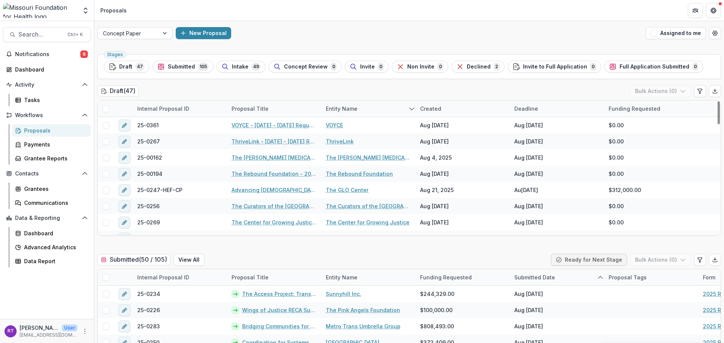
click at [419, 94] on div "Draft ( 47 ) Bulk Actions ( 0 )" at bounding box center [408, 92] width 623 height 15
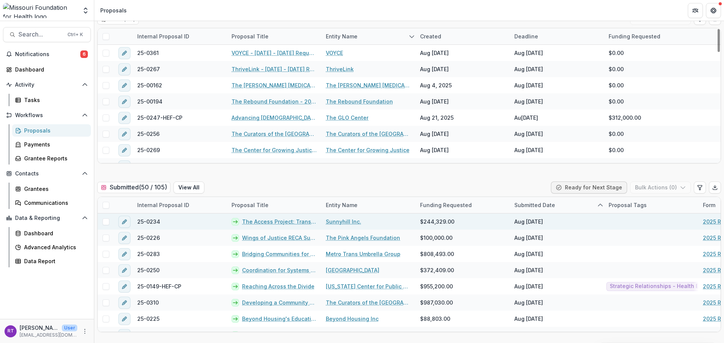
scroll to position [113, 0]
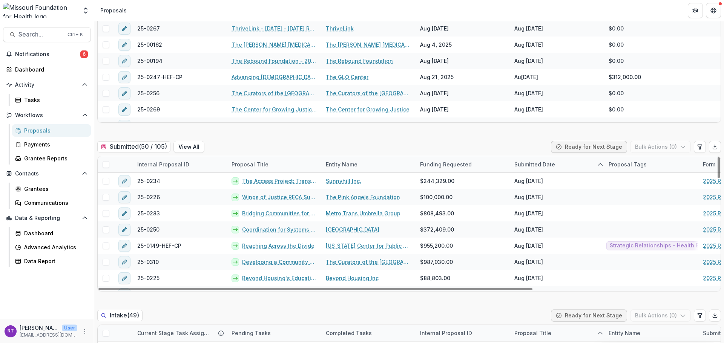
click at [354, 163] on div "Entity Name" at bounding box center [341, 165] width 41 height 8
click at [367, 210] on span "Sort Descending" at bounding box center [358, 211] width 44 height 6
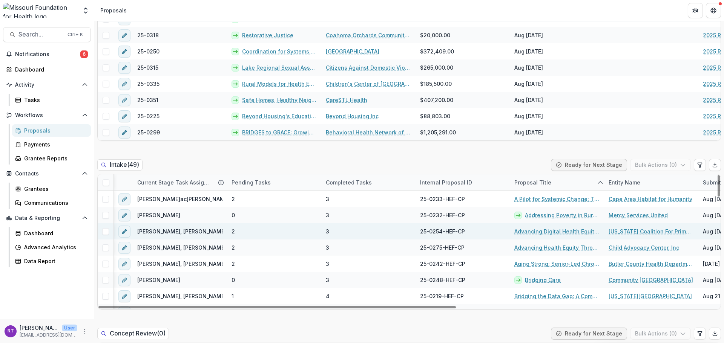
scroll to position [0, 107]
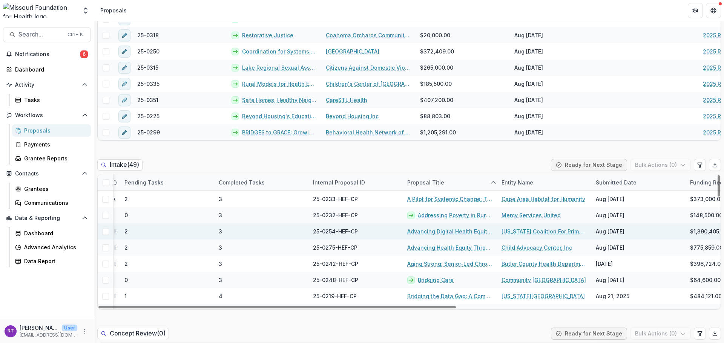
drag, startPoint x: 509, startPoint y: 315, endPoint x: 509, endPoint y: 226, distance: 88.9
click at [456, 309] on div at bounding box center [276, 307] width 357 height 2
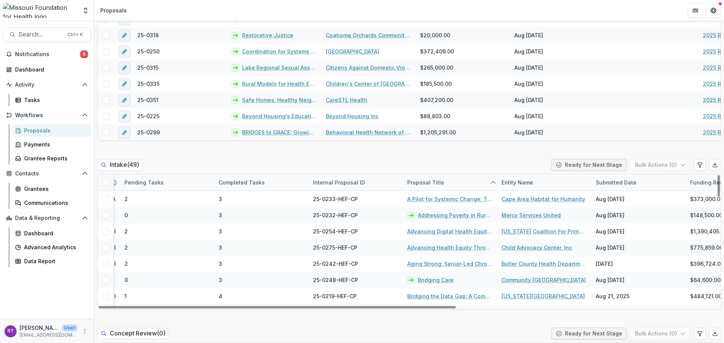
click at [517, 181] on div "Entity Name" at bounding box center [517, 183] width 41 height 8
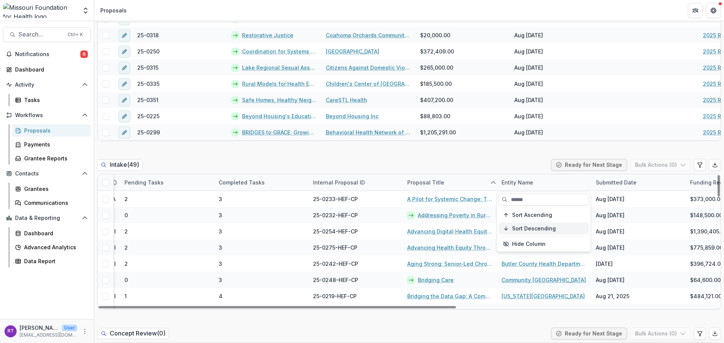
click at [533, 232] on span "Sort Descending" at bounding box center [534, 229] width 44 height 6
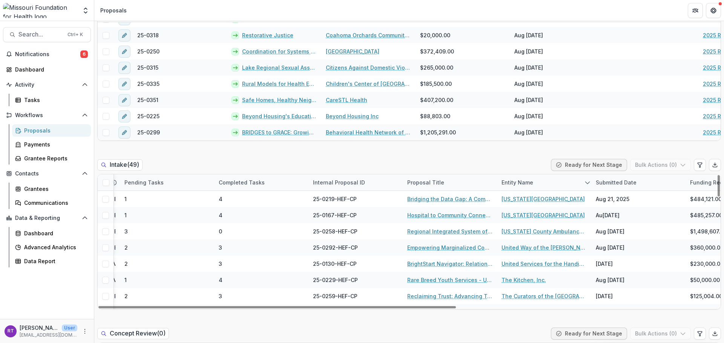
click at [528, 161] on div "Intake ( 49 ) Ready for Next Stage Bulk Actions ( 0 )" at bounding box center [408, 166] width 623 height 15
